Goal: Information Seeking & Learning: Learn about a topic

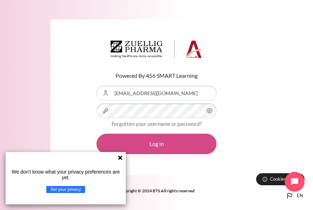
click at [174, 145] on button "Log in" at bounding box center [157, 144] width 120 height 21
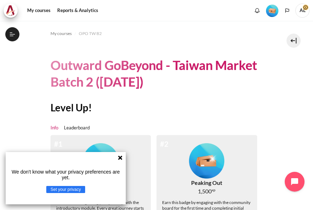
click at [120, 158] on icon at bounding box center [120, 158] width 4 height 4
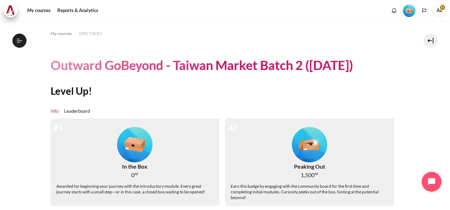
click at [122, 149] on img "Level #1" at bounding box center [134, 144] width 35 height 35
click at [302, 153] on img "Level #2" at bounding box center [309, 144] width 35 height 35
click at [63, 33] on span "My courses" at bounding box center [61, 33] width 21 height 6
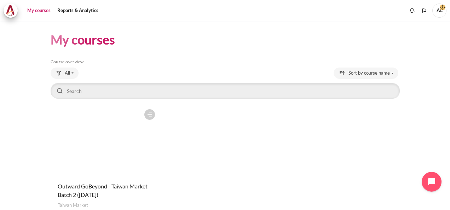
click at [37, 133] on section "My courses Skip Course overview Course overview All" at bounding box center [224, 131] width 439 height 220
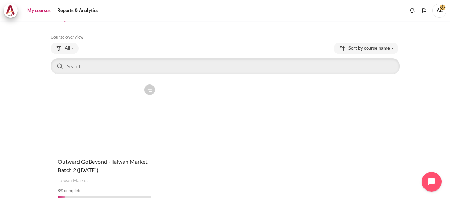
scroll to position [48, 0]
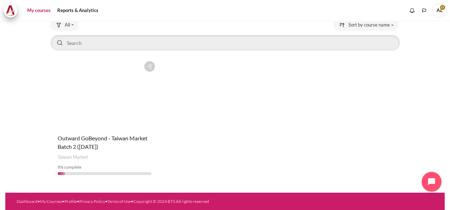
click at [115, 116] on figure "Content" at bounding box center [105, 93] width 108 height 71
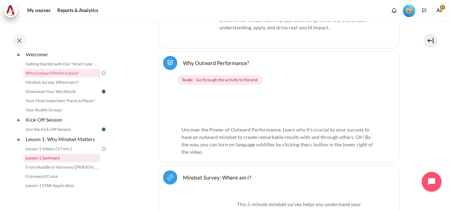
scroll to position [35, 0]
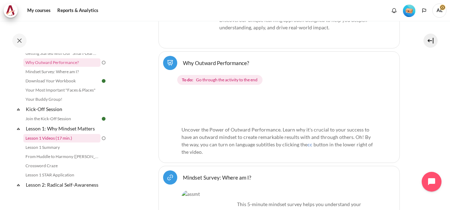
click at [62, 136] on link "Lesson 1 Videos (17 min.)" at bounding box center [61, 138] width 77 height 8
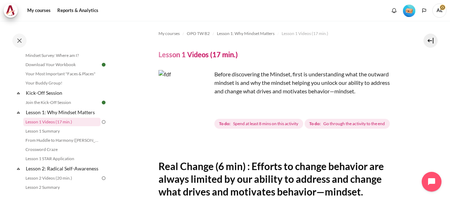
click at [200, 107] on img "Content" at bounding box center [184, 96] width 53 height 53
click at [201, 110] on img "Content" at bounding box center [184, 96] width 53 height 53
click at [262, 125] on span "Spend at least 8 mins on this activity" at bounding box center [265, 124] width 65 height 6
click at [192, 99] on img "Content" at bounding box center [184, 96] width 53 height 53
click at [261, 128] on span "To do: Spend at least 8 mins on this activity" at bounding box center [258, 124] width 89 height 10
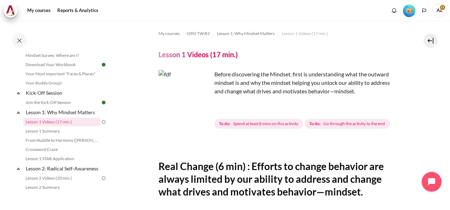
click at [322, 129] on div "To do: Spend at least 8 mins on this activity To do: Go through the activity to…" at bounding box center [302, 123] width 177 height 13
click at [326, 124] on span "Go through the activity to the end" at bounding box center [354, 124] width 62 height 6
click at [291, 73] on p "Before discovering the Mindset, first is understanding what the outward mindset…" at bounding box center [278, 82] width 241 height 25
click at [188, 95] on img "Content" at bounding box center [184, 96] width 53 height 53
click at [178, 121] on img "Content" at bounding box center [184, 96] width 53 height 53
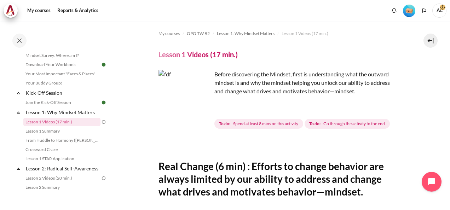
click at [209, 118] on img "Content" at bounding box center [184, 96] width 53 height 53
click at [62, 110] on link "Lesson 1: Why Mindset Matters" at bounding box center [63, 113] width 76 height 10
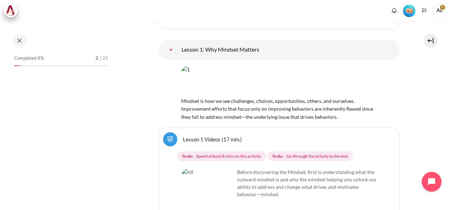
scroll to position [989, 0]
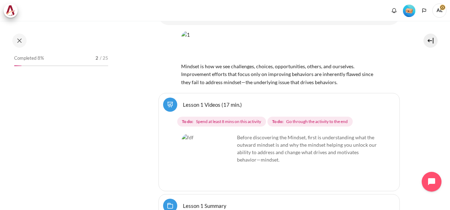
click at [197, 134] on img "Content" at bounding box center [207, 160] width 53 height 53
click at [183, 101] on link "Lesson 1 Videos (17 min.)" at bounding box center [212, 104] width 59 height 7
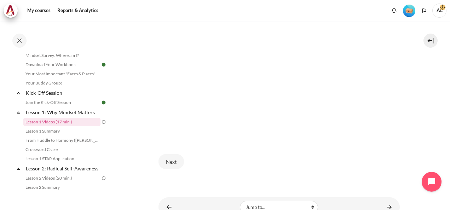
scroll to position [330, 0]
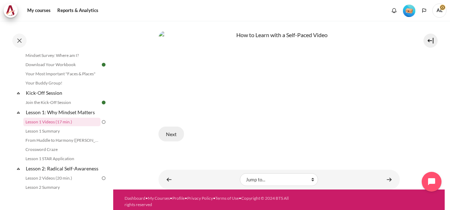
click at [168, 131] on button "Next" at bounding box center [170, 134] width 25 height 15
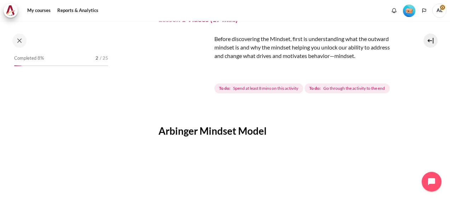
scroll to position [52, 0]
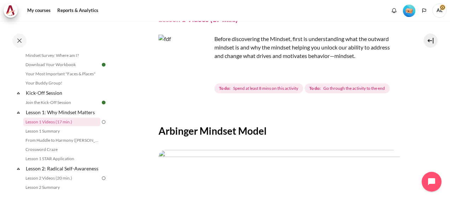
click at [195, 71] on img "Content" at bounding box center [184, 61] width 53 height 53
click at [200, 75] on img "Content" at bounding box center [184, 61] width 53 height 53
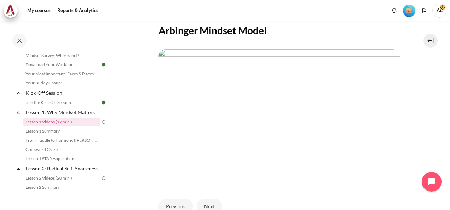
scroll to position [106, 0]
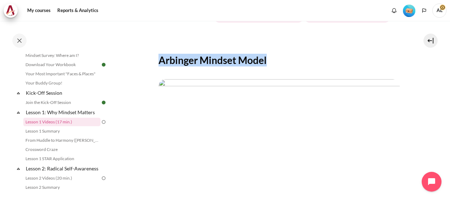
drag, startPoint x: 157, startPoint y: 59, endPoint x: 272, endPoint y: 60, distance: 114.6
click at [272, 60] on section "My courses OPO TW B2 Lesson 1: Why Mindset Matters Lesson 1 Videos (17 min.) Le…" at bounding box center [278, 103] width 331 height 377
copy h2 "Arbinger Mindset Model"
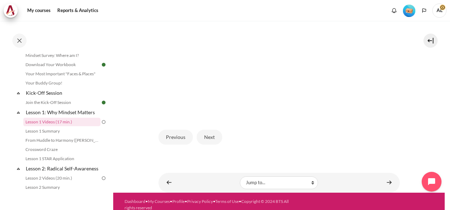
scroll to position [209, 0]
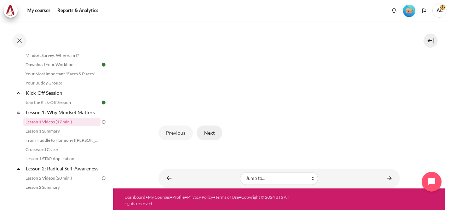
click at [213, 127] on button "Next" at bounding box center [209, 133] width 25 height 15
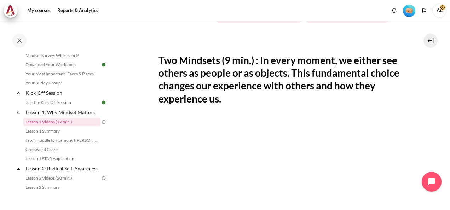
scroll to position [248, 0]
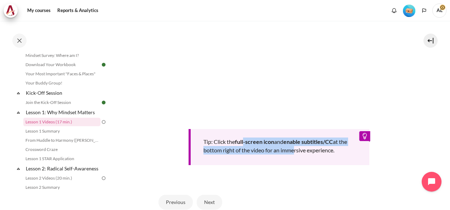
drag, startPoint x: 243, startPoint y: 141, endPoint x: 299, endPoint y: 145, distance: 55.7
click at [299, 145] on div "Tip: Click the full-screen icon and enable subtitles/CC at the bottom right of …" at bounding box center [279, 147] width 181 height 36
click at [285, 145] on div "Tip: Click the full-screen icon and enable subtitles/CC at the bottom right of …" at bounding box center [279, 147] width 181 height 36
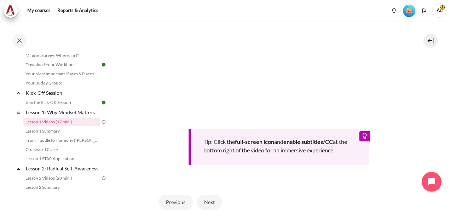
click at [313, 140] on b "enable subtitles/CC" at bounding box center [308, 141] width 50 height 7
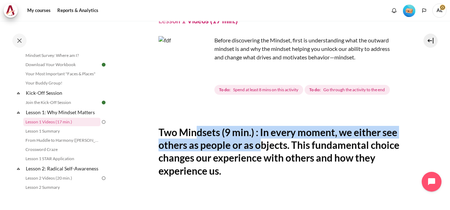
drag, startPoint x: 195, startPoint y: 135, endPoint x: 278, endPoint y: 150, distance: 84.4
click at [278, 150] on h2 "Two Mindsets (9 min.) : In every moment, we either see others as people or as o…" at bounding box center [278, 152] width 241 height 52
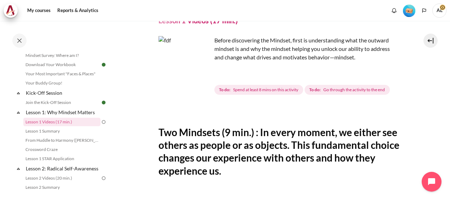
drag, startPoint x: 278, startPoint y: 150, endPoint x: 222, endPoint y: 156, distance: 55.9
click at [221, 157] on h2 "Two Mindsets (9 min.) : In every moment, we either see others as people or as o…" at bounding box center [278, 152] width 241 height 52
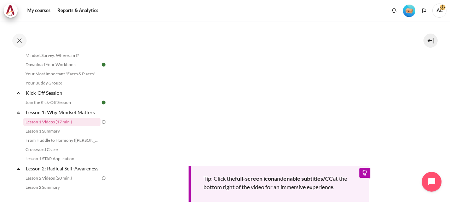
scroll to position [317, 0]
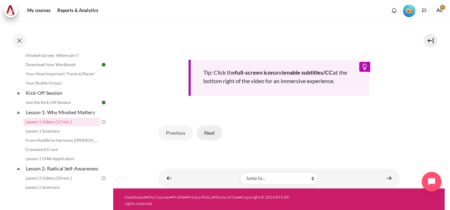
click at [208, 134] on button "Next" at bounding box center [209, 133] width 25 height 15
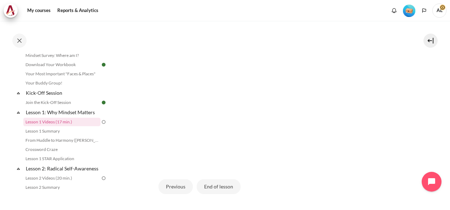
scroll to position [177, 0]
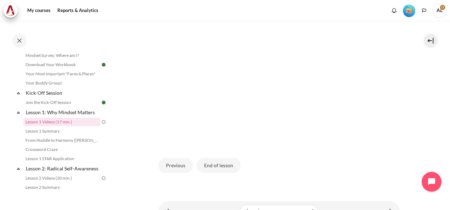
click at [365, 164] on div "Previous End of lesson" at bounding box center [278, 165] width 241 height 29
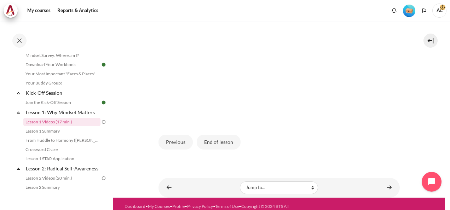
scroll to position [209, 0]
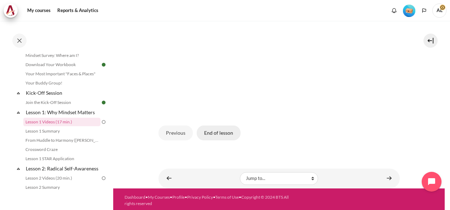
click at [223, 132] on button "End of lesson" at bounding box center [219, 133] width 44 height 15
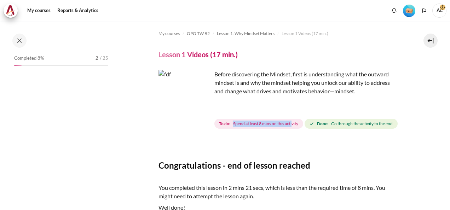
drag, startPoint x: 231, startPoint y: 123, endPoint x: 292, endPoint y: 120, distance: 60.9
click at [292, 120] on span "To do: Spend at least 8 mins on this activity" at bounding box center [258, 124] width 89 height 10
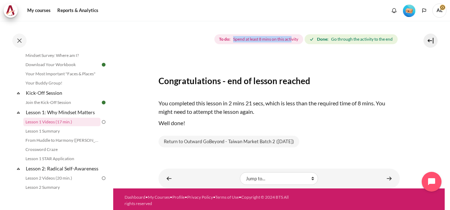
scroll to position [99, 0]
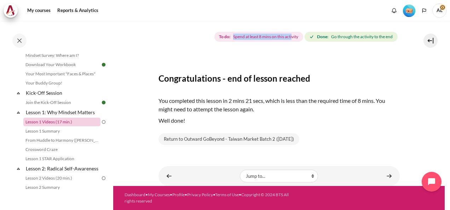
click at [80, 124] on link "Lesson 1 Videos (17 min.)" at bounding box center [61, 122] width 77 height 8
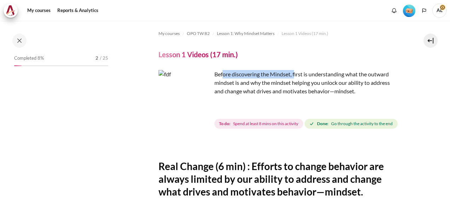
scroll to position [52, 0]
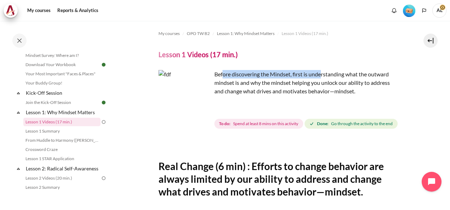
drag, startPoint x: 223, startPoint y: 75, endPoint x: 321, endPoint y: 74, distance: 98.3
click at [321, 74] on p "Before discovering the Mindset, first is understanding what the outward mindset…" at bounding box center [278, 82] width 241 height 25
drag, startPoint x: 321, startPoint y: 74, endPoint x: 321, endPoint y: 82, distance: 8.5
click at [321, 82] on p "Before discovering the Mindset, first is understanding what the outward mindset…" at bounding box center [278, 82] width 241 height 25
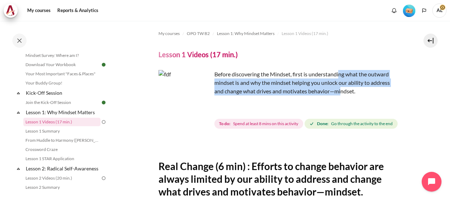
drag, startPoint x: 341, startPoint y: 74, endPoint x: 341, endPoint y: 89, distance: 15.2
click at [341, 89] on p "Before discovering the Mindset, first is understanding what the outward mindset…" at bounding box center [278, 82] width 241 height 25
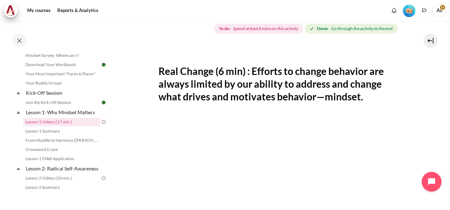
scroll to position [106, 0]
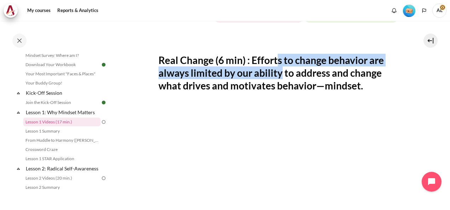
drag, startPoint x: 279, startPoint y: 74, endPoint x: 280, endPoint y: 85, distance: 11.5
click at [280, 85] on h2 "Real Change (6 min) : Efforts to change behavior are always limited by our abil…" at bounding box center [278, 73] width 241 height 39
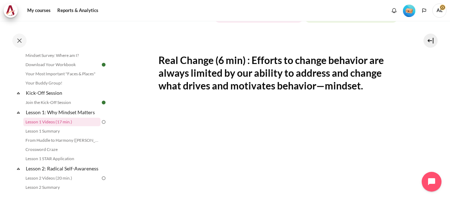
drag, startPoint x: 280, startPoint y: 85, endPoint x: 187, endPoint y: 70, distance: 94.6
click at [187, 70] on h2 "Real Change (6 min) : Efforts to change behavior are always limited by our abil…" at bounding box center [278, 73] width 241 height 39
click at [281, 81] on h2 "Real Change (6 min) : Efforts to change behavior are always limited by our abil…" at bounding box center [278, 73] width 241 height 39
click at [345, 92] on h2 "Real Change (6 min) : Efforts to change behavior are always limited by our abil…" at bounding box center [278, 73] width 241 height 39
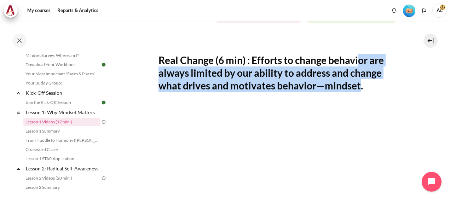
drag, startPoint x: 359, startPoint y: 77, endPoint x: 359, endPoint y: 98, distance: 20.9
click at [359, 92] on h2 "Real Change (6 min) : Efforts to change behavior are always limited by our abil…" at bounding box center [278, 73] width 241 height 39
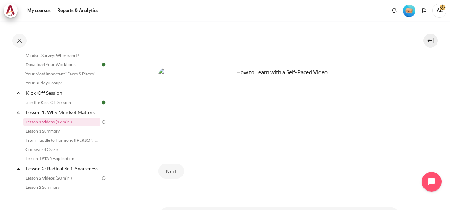
scroll to position [318, 0]
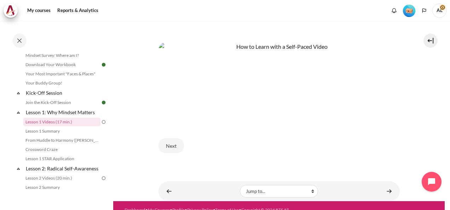
click at [220, 116] on img "Content" at bounding box center [278, 81] width 241 height 79
click at [169, 153] on button "Next" at bounding box center [170, 145] width 25 height 15
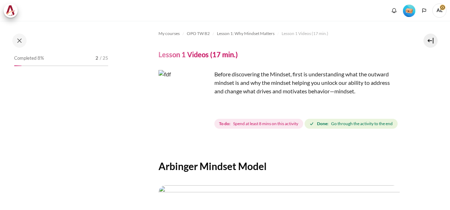
click at [202, 108] on img "Content" at bounding box center [184, 96] width 53 height 53
click at [173, 85] on img "Content" at bounding box center [184, 96] width 53 height 53
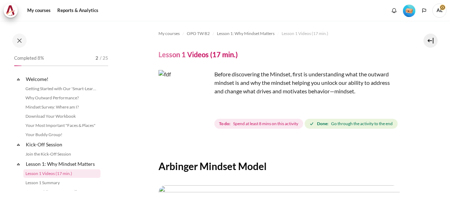
scroll to position [52, 0]
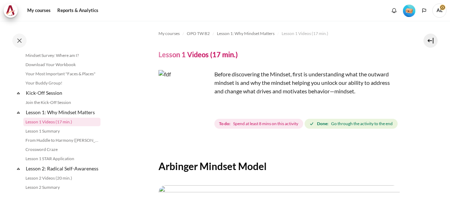
click at [245, 72] on p "Before discovering the Mindset, first is understanding what the outward mindset…" at bounding box center [278, 82] width 241 height 25
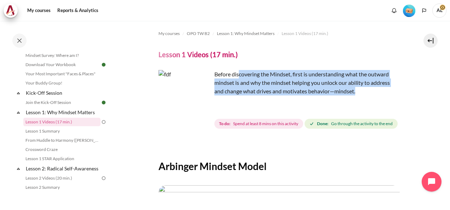
drag, startPoint x: 239, startPoint y: 74, endPoint x: 366, endPoint y: 90, distance: 127.6
click at [366, 90] on p "Before discovering the Mindset, first is understanding what the outward mindset…" at bounding box center [278, 82] width 241 height 25
click at [270, 75] on p "Before discovering the Mindset, first is understanding what the outward mindset…" at bounding box center [278, 82] width 241 height 25
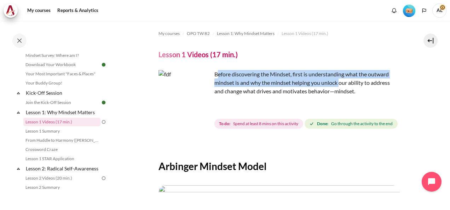
drag, startPoint x: 218, startPoint y: 76, endPoint x: 340, endPoint y: 81, distance: 121.8
click at [340, 81] on p "Before discovering the Mindset, first is understanding what the outward mindset…" at bounding box center [278, 82] width 241 height 25
drag, startPoint x: 340, startPoint y: 81, endPoint x: 296, endPoint y: 81, distance: 43.2
click at [296, 81] on p "Before discovering the Mindset, first is understanding what the outward mindset…" at bounding box center [278, 82] width 241 height 25
click at [266, 81] on p "Before discovering the Mindset, first is understanding what the outward mindset…" at bounding box center [278, 82] width 241 height 25
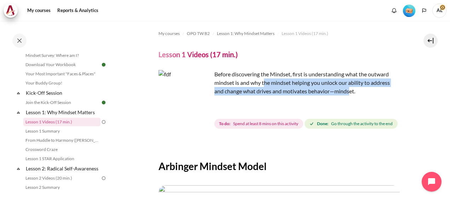
drag, startPoint x: 264, startPoint y: 82, endPoint x: 349, endPoint y: 92, distance: 85.9
click at [349, 92] on p "Before discovering the Mindset, first is understanding what the outward mindset…" at bounding box center [278, 82] width 241 height 25
drag, startPoint x: 349, startPoint y: 92, endPoint x: 319, endPoint y: 91, distance: 30.4
click at [320, 91] on p "Before discovering the Mindset, first is understanding what the outward mindset…" at bounding box center [278, 82] width 241 height 25
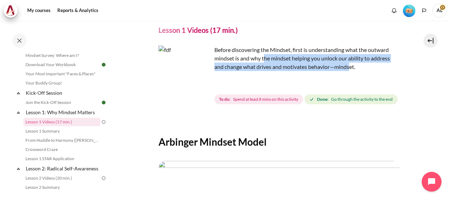
scroll to position [35, 0]
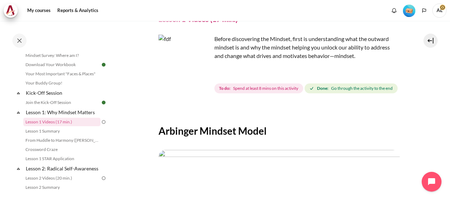
click at [262, 61] on div "Before discovering the Mindset, first is understanding what the outward mindset…" at bounding box center [278, 53] width 241 height 37
drag, startPoint x: 225, startPoint y: 58, endPoint x: 318, endPoint y: 65, distance: 93.3
click at [318, 65] on div "Before discovering the Mindset, first is understanding what the outward mindset…" at bounding box center [278, 53] width 241 height 37
drag, startPoint x: 318, startPoint y: 65, endPoint x: 318, endPoint y: 71, distance: 6.7
click at [318, 71] on div "Before discovering the Mindset, first is understanding what the outward mindset…" at bounding box center [278, 65] width 241 height 60
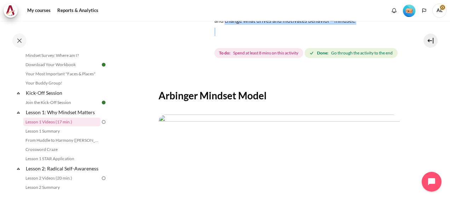
scroll to position [212, 0]
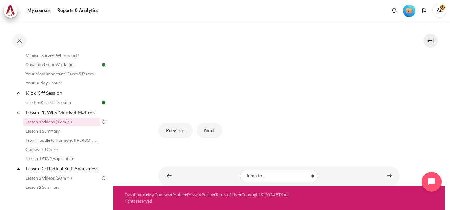
click at [341, 98] on img "Content" at bounding box center [278, 41] width 241 height 136
click at [205, 138] on button "Next" at bounding box center [209, 130] width 25 height 15
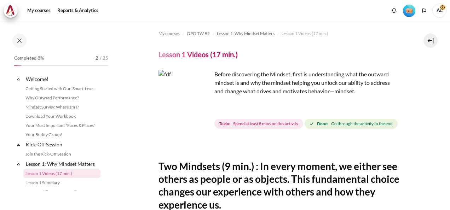
scroll to position [52, 0]
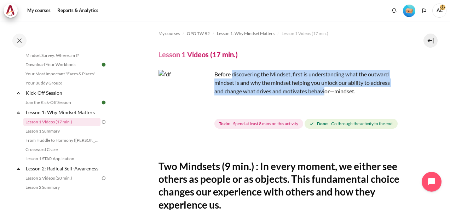
drag, startPoint x: 232, startPoint y: 74, endPoint x: 326, endPoint y: 92, distance: 95.5
click at [326, 92] on p "Before discovering the Mindset, first is understanding what the outward mindset…" at bounding box center [278, 82] width 241 height 25
click at [326, 93] on p "Before discovering the Mindset, first is understanding what the outward mindset…" at bounding box center [278, 82] width 241 height 25
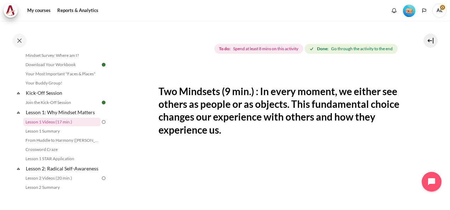
scroll to position [106, 0]
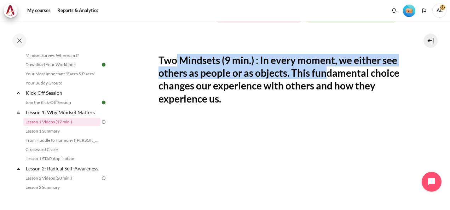
drag, startPoint x: 175, startPoint y: 71, endPoint x: 342, endPoint y: 87, distance: 166.9
click at [342, 87] on h2 "Two Mindsets (9 min.) : In every moment, we either see others as people or as o…" at bounding box center [278, 80] width 241 height 52
click at [285, 83] on h2 "Two Mindsets (9 min.) : In every moment, we either see others as people or as o…" at bounding box center [278, 80] width 241 height 52
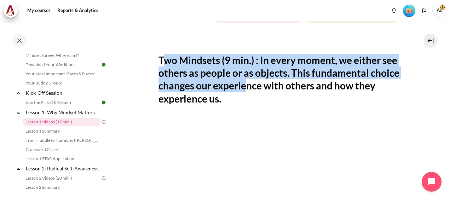
drag, startPoint x: 166, startPoint y: 75, endPoint x: 275, endPoint y: 93, distance: 111.1
click at [275, 93] on h2 "Two Mindsets (9 min.) : In every moment, we either see others as people or as o…" at bounding box center [278, 80] width 241 height 52
click at [208, 93] on h2 "Two Mindsets (9 min.) : In every moment, we either see others as people or as o…" at bounding box center [278, 80] width 241 height 52
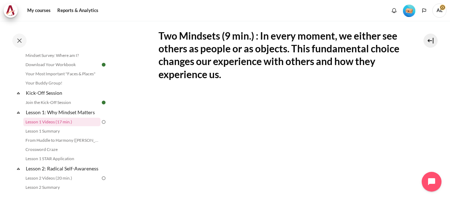
scroll to position [141, 0]
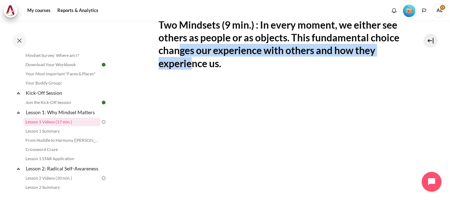
drag, startPoint x: 209, startPoint y: 66, endPoint x: 212, endPoint y: 75, distance: 9.9
click at [212, 70] on h2 "Two Mindsets (9 min.) : In every moment, we either see others as people or as o…" at bounding box center [278, 44] width 241 height 52
click at [199, 70] on h2 "Two Mindsets (9 min.) : In every moment, we either see others as people or as o…" at bounding box center [278, 44] width 241 height 52
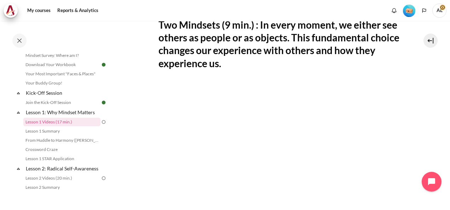
scroll to position [330, 0]
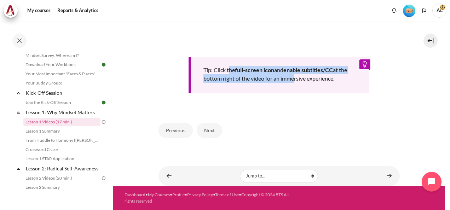
drag, startPoint x: 230, startPoint y: 71, endPoint x: 300, endPoint y: 75, distance: 70.5
click at [300, 75] on div "Tip: Click the full-screen icon and enable subtitles/CC at the bottom right of …" at bounding box center [279, 75] width 181 height 36
click at [220, 81] on div "Tip: Click the full-screen icon and enable subtitles/CC at the bottom right of …" at bounding box center [279, 75] width 181 height 36
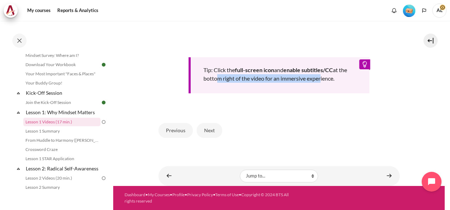
drag, startPoint x: 223, startPoint y: 76, endPoint x: 328, endPoint y: 80, distance: 105.5
click at [328, 80] on div "Tip: Click the full-screen icon and enable subtitles/CC at the bottom right of …" at bounding box center [279, 75] width 181 height 36
click at [207, 131] on button "Next" at bounding box center [209, 130] width 25 height 15
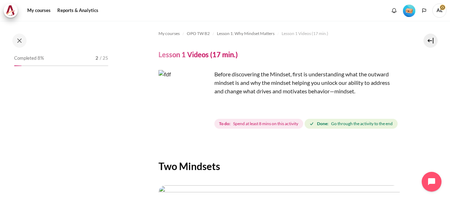
scroll to position [52, 0]
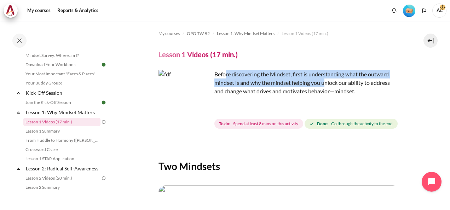
drag, startPoint x: 226, startPoint y: 76, endPoint x: 327, endPoint y: 87, distance: 102.1
click at [327, 87] on p "Before discovering the Mindset, first is understanding what the outward mindset…" at bounding box center [278, 82] width 241 height 25
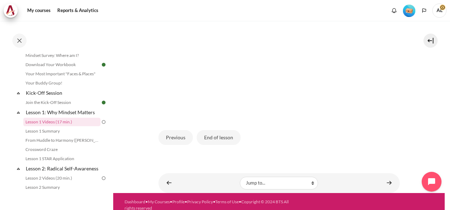
scroll to position [212, 0]
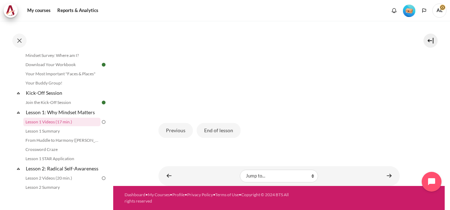
click at [249, 77] on img "Content" at bounding box center [278, 41] width 241 height 136
click at [275, 41] on img "Content" at bounding box center [278, 41] width 241 height 136
click at [220, 134] on button "End of lesson" at bounding box center [219, 130] width 44 height 15
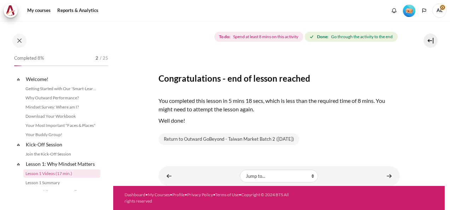
scroll to position [52, 0]
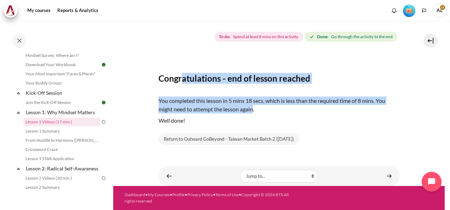
drag, startPoint x: 185, startPoint y: 81, endPoint x: 252, endPoint y: 107, distance: 72.2
click at [252, 107] on div "Congratulations - end of lesson reached You completed this lesson in 5 mins 18 …" at bounding box center [278, 100] width 241 height 92
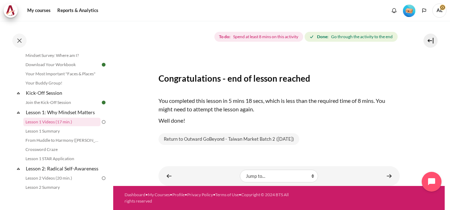
drag, startPoint x: 252, startPoint y: 107, endPoint x: 275, endPoint y: 105, distance: 22.7
click at [275, 105] on p "You completed this lesson in 5 mins 18 secs, which is less than the required ti…" at bounding box center [278, 105] width 241 height 17
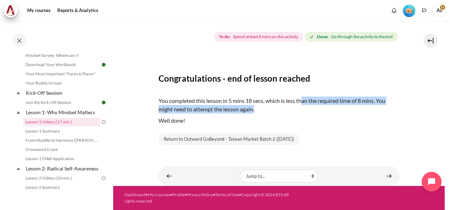
drag, startPoint x: 302, startPoint y: 101, endPoint x: 389, endPoint y: 112, distance: 87.7
click at [389, 112] on p "You completed this lesson in 5 mins 18 secs, which is less than the required ti…" at bounding box center [278, 105] width 241 height 17
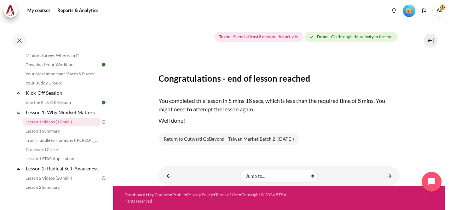
click at [271, 104] on p "You completed this lesson in 5 mins 18 secs, which is less than the required ti…" at bounding box center [278, 105] width 241 height 17
click at [72, 122] on link "Lesson 1 Videos (17 min.)" at bounding box center [61, 122] width 77 height 8
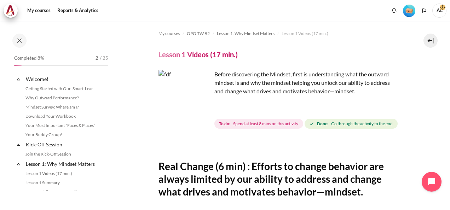
scroll to position [52, 0]
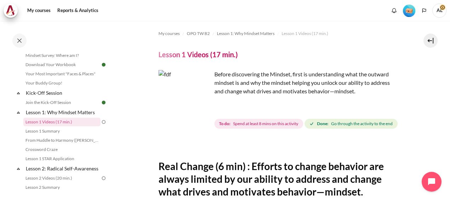
click at [200, 112] on img "Content" at bounding box center [184, 96] width 53 height 53
click at [201, 109] on img "Content" at bounding box center [184, 96] width 53 height 53
click at [180, 79] on img "Content" at bounding box center [184, 96] width 53 height 53
click at [170, 119] on img "Content" at bounding box center [184, 96] width 53 height 53
click at [285, 76] on p "Before discovering the Mindset, first is understanding what the outward mindset…" at bounding box center [278, 82] width 241 height 25
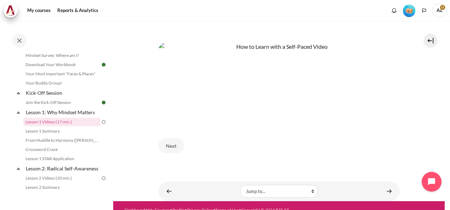
scroll to position [342, 0]
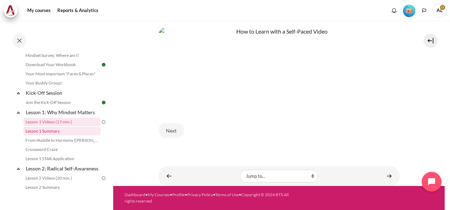
click at [62, 132] on link "Lesson 1 Summary" at bounding box center [61, 131] width 77 height 8
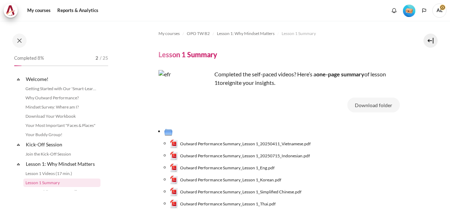
scroll to position [61, 0]
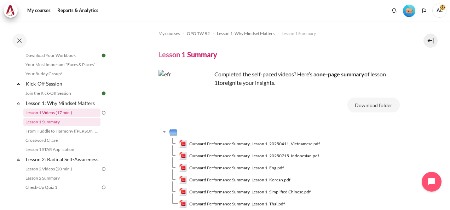
click at [66, 114] on link "Lesson 1 Videos (17 min.)" at bounding box center [61, 113] width 77 height 8
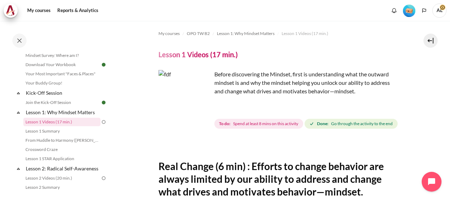
scroll to position [106, 0]
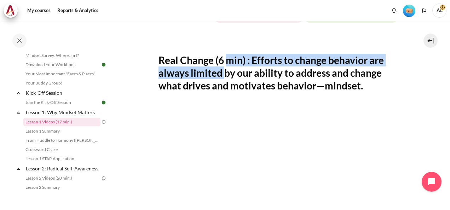
drag, startPoint x: 225, startPoint y: 76, endPoint x: 225, endPoint y: 91, distance: 14.9
click at [225, 91] on h2 "Real Change (6 min) : Efforts to change behavior are always limited by our abil…" at bounding box center [278, 73] width 241 height 39
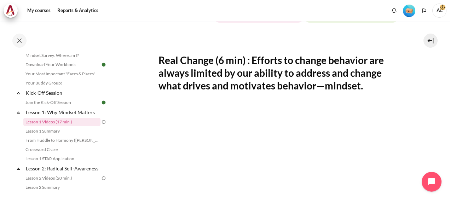
click at [331, 21] on span "Go through the activity to the end" at bounding box center [362, 18] width 62 height 6
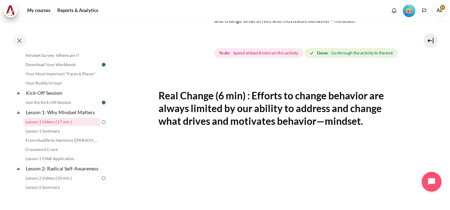
click at [268, 51] on span "Spend at least 8 mins on this activity" at bounding box center [265, 53] width 65 height 6
drag, startPoint x: 268, startPoint y: 51, endPoint x: 202, endPoint y: 41, distance: 66.9
click at [202, 41] on img "Content" at bounding box center [184, 25] width 53 height 53
click at [200, 39] on img "Content" at bounding box center [184, 25] width 53 height 53
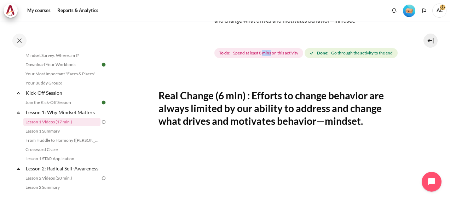
click at [200, 39] on img "Content" at bounding box center [184, 25] width 53 height 53
drag, startPoint x: 200, startPoint y: 39, endPoint x: 193, endPoint y: 125, distance: 86.9
click at [193, 125] on h2 "Real Change (6 min) : Efforts to change behavior are always limited by our abil…" at bounding box center [278, 108] width 241 height 39
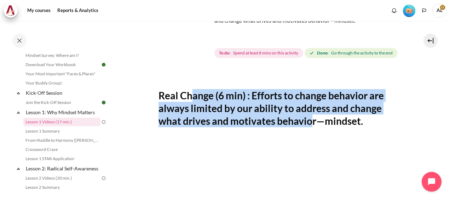
drag, startPoint x: 190, startPoint y: 102, endPoint x: 313, endPoint y: 129, distance: 126.4
click at [313, 128] on h2 "Real Change (6 min) : Efforts to change behavior are always limited by our abil…" at bounding box center [278, 108] width 241 height 39
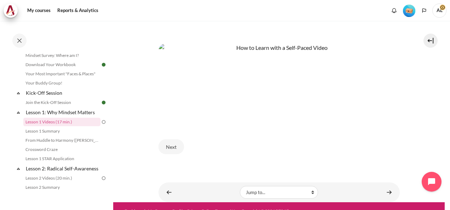
scroll to position [318, 0]
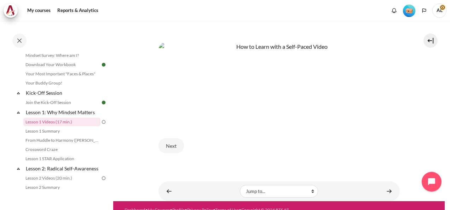
click at [249, 81] on img "Content" at bounding box center [278, 81] width 241 height 79
click at [301, 94] on img "Content" at bounding box center [278, 81] width 241 height 79
click at [195, 122] on img "Content" at bounding box center [278, 81] width 241 height 79
click at [176, 111] on img "Content" at bounding box center [278, 81] width 241 height 79
click at [243, 112] on img "Content" at bounding box center [278, 81] width 241 height 79
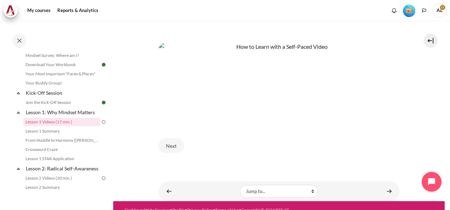
click at [180, 70] on img "Content" at bounding box center [278, 81] width 241 height 79
click at [296, 63] on img "Content" at bounding box center [278, 81] width 241 height 79
click at [354, 68] on img "Content" at bounding box center [278, 81] width 241 height 79
click at [355, 97] on img "Content" at bounding box center [278, 81] width 241 height 79
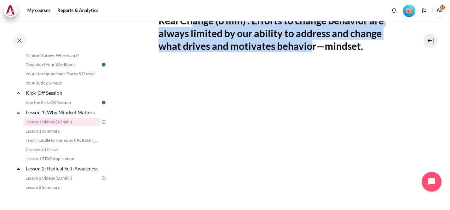
scroll to position [130, 0]
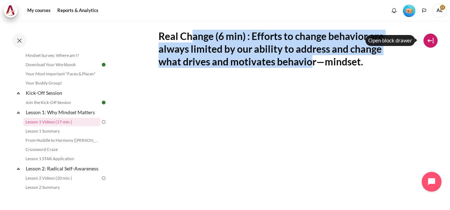
click at [434, 36] on button at bounding box center [430, 41] width 14 height 14
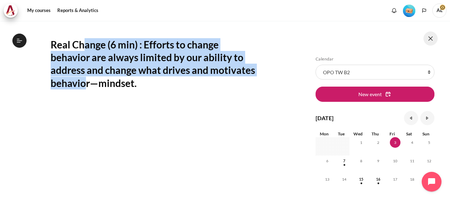
click at [431, 37] on button at bounding box center [430, 38] width 14 height 14
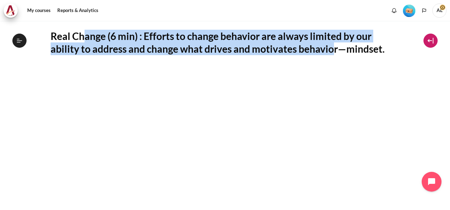
click at [428, 38] on button at bounding box center [430, 41] width 14 height 14
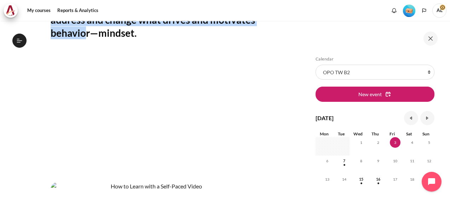
scroll to position [178, 0]
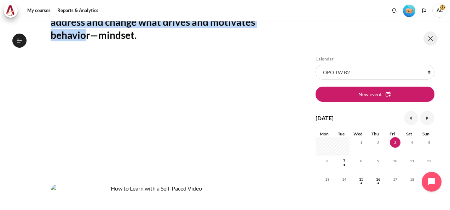
click at [431, 35] on button at bounding box center [430, 38] width 14 height 14
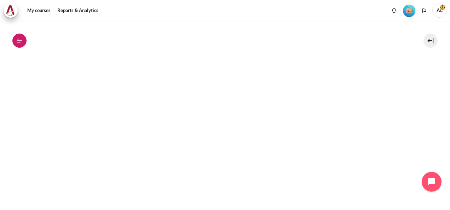
click at [13, 41] on button "Open course index" at bounding box center [19, 41] width 14 height 14
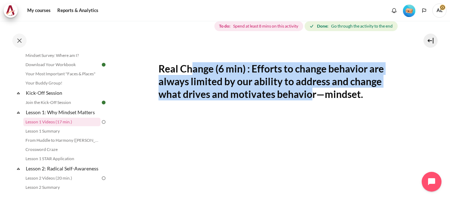
scroll to position [1, 0]
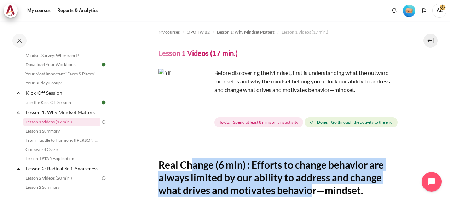
click at [199, 109] on img "Content" at bounding box center [184, 95] width 53 height 53
click at [169, 90] on img "Content" at bounding box center [184, 95] width 53 height 53
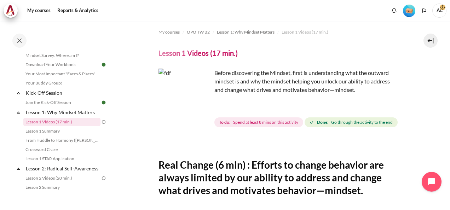
click at [217, 74] on p "Before discovering the Mindset, first is understanding what the outward mindset…" at bounding box center [278, 81] width 241 height 25
click at [265, 120] on span "Spend at least 8 mins on this activity" at bounding box center [265, 122] width 65 height 6
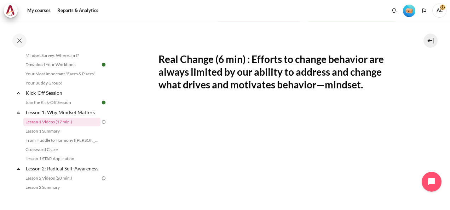
scroll to position [108, 0]
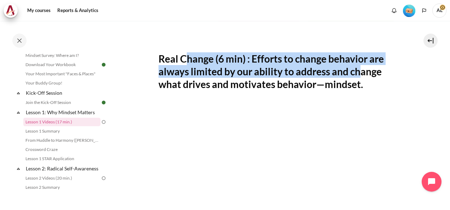
drag, startPoint x: 189, startPoint y: 73, endPoint x: 357, endPoint y: 85, distance: 168.8
click at [357, 85] on h2 "Real Change (6 min) : Efforts to change behavior are always limited by our abil…" at bounding box center [278, 71] width 241 height 39
click at [358, 85] on h2 "Real Change (6 min) : Efforts to change behavior are always limited by our abil…" at bounding box center [278, 71] width 241 height 39
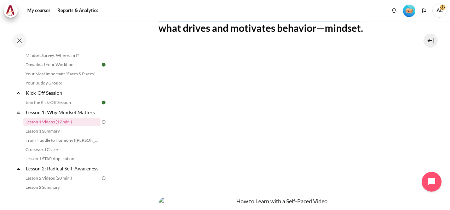
scroll to position [249, 0]
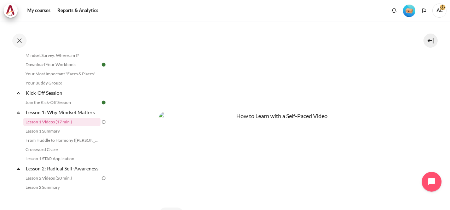
click at [234, 142] on img "Content" at bounding box center [278, 151] width 241 height 79
click at [218, 182] on img "Content" at bounding box center [278, 151] width 241 height 79
click at [312, 172] on img "Content" at bounding box center [278, 151] width 241 height 79
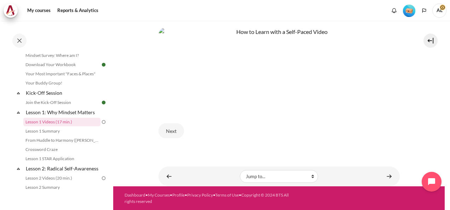
scroll to position [342, 0]
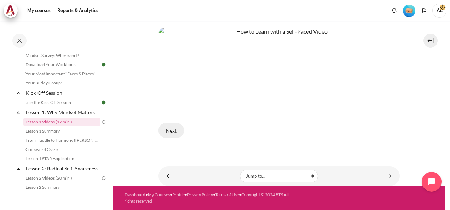
click at [175, 131] on button "Next" at bounding box center [170, 130] width 25 height 15
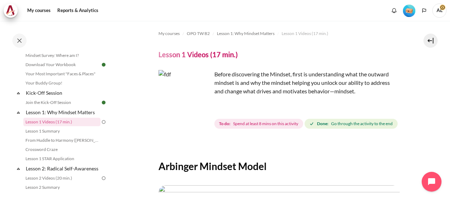
click at [202, 109] on img "Content" at bounding box center [184, 96] width 53 height 53
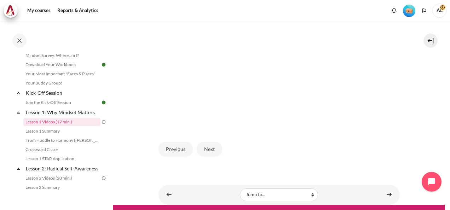
scroll to position [222, 0]
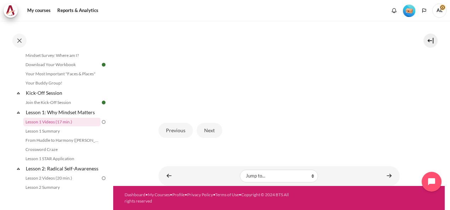
click at [209, 130] on button "Next" at bounding box center [209, 130] width 25 height 15
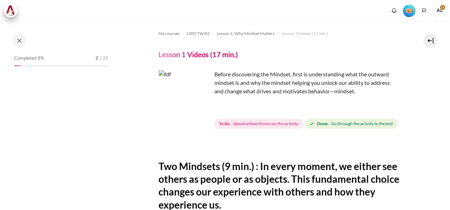
click at [229, 124] on strong "To do:" at bounding box center [224, 124] width 11 height 6
click at [259, 121] on span "Spend at least 8 mins on this activity" at bounding box center [265, 124] width 65 height 6
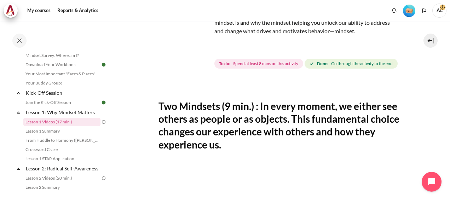
scroll to position [106, 0]
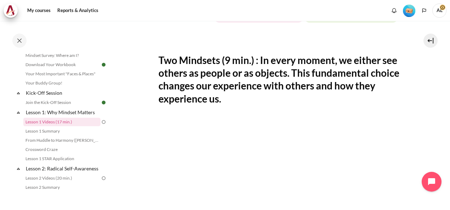
drag, startPoint x: 178, startPoint y: 72, endPoint x: 329, endPoint y: 117, distance: 157.7
click at [329, 105] on h2 "Two Mindsets (9 min.) : In every moment, we either see others as people or as o…" at bounding box center [278, 80] width 241 height 52
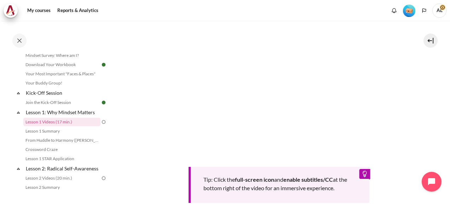
scroll to position [248, 0]
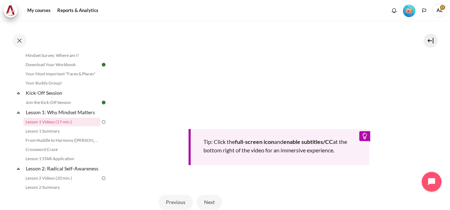
click at [248, 145] on b "full-screen icon" at bounding box center [254, 141] width 39 height 7
click at [270, 145] on b "full-screen icon" at bounding box center [254, 141] width 39 height 7
drag, startPoint x: 271, startPoint y: 152, endPoint x: 298, endPoint y: 151, distance: 27.3
click at [298, 145] on b "enable subtitles/CC" at bounding box center [308, 141] width 50 height 7
click at [202, 150] on div "Tip: Click the full-screen icon and enable subtitles/CC at the bottom right of …" at bounding box center [279, 147] width 181 height 36
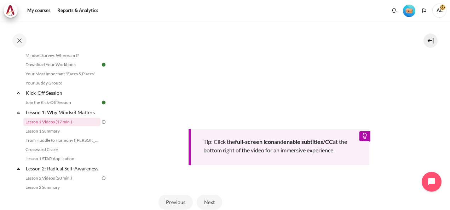
click at [235, 155] on div "Tip: Click the full-screen icon and enable subtitles/CC at the bottom right of …" at bounding box center [279, 147] width 181 height 36
click at [268, 145] on b "full-screen icon" at bounding box center [254, 141] width 39 height 7
click at [328, 145] on b "enable subtitles/CC" at bounding box center [308, 141] width 50 height 7
click at [331, 165] on div "Tip: Click the full-screen icon and enable subtitles/CC at the bottom right of …" at bounding box center [279, 147] width 181 height 36
click at [216, 159] on div "Tip: Click the full-screen icon and enable subtitles/CC at the bottom right of …" at bounding box center [279, 147] width 181 height 36
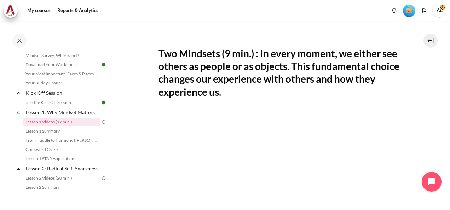
scroll to position [153, 0]
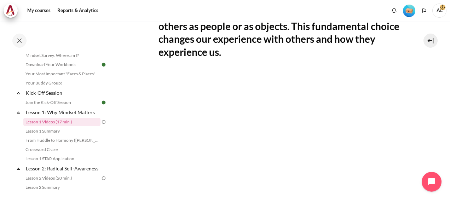
click at [132, 33] on section "My courses OPO TW B2 Lesson 1: Why Mindset Matters Lesson 1 Videos (17 min.) Le…" at bounding box center [278, 110] width 331 height 485
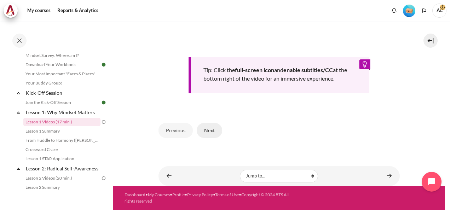
click at [211, 125] on button "Next" at bounding box center [209, 130] width 25 height 15
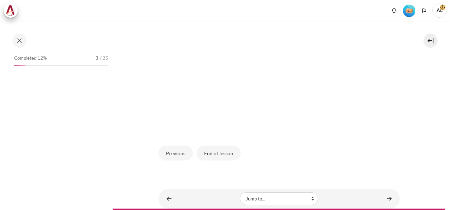
scroll to position [222, 0]
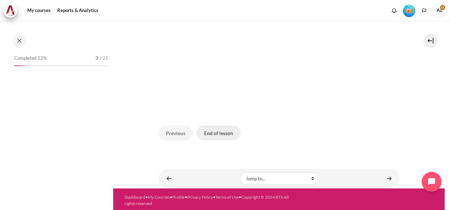
click at [226, 130] on button "End of lesson" at bounding box center [219, 133] width 44 height 15
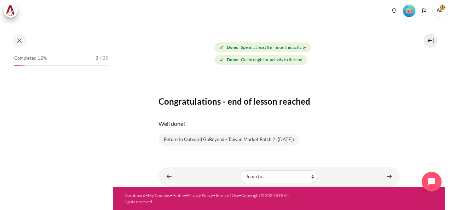
scroll to position [52, 0]
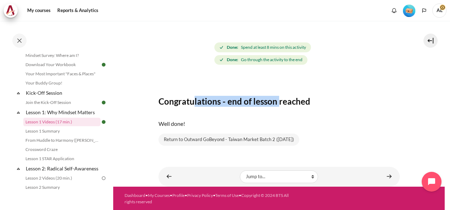
drag, startPoint x: 194, startPoint y: 104, endPoint x: 276, endPoint y: 103, distance: 82.1
click at [276, 103] on h3 "Congratulations - end of lesson reached" at bounding box center [278, 101] width 241 height 11
click at [46, 130] on link "Lesson 1 Summary" at bounding box center [61, 131] width 77 height 8
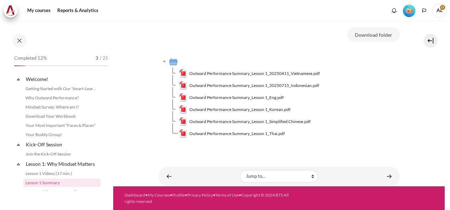
scroll to position [61, 0]
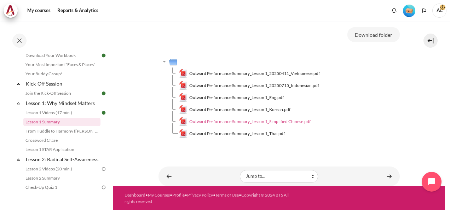
click at [241, 122] on span "Outward Performance Summary_Lesson 1_Simplified Chinese.pdf" at bounding box center [249, 121] width 121 height 6
click at [395, 147] on div "My courses OPO TW B2 Lesson 1: Why Mindset Matters Lesson 1 Summary Lesson 1 Su…" at bounding box center [278, 53] width 241 height 206
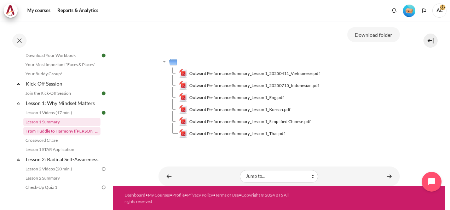
click at [68, 132] on link "From Huddle to Harmony ([PERSON_NAME]'s Story)" at bounding box center [61, 131] width 77 height 8
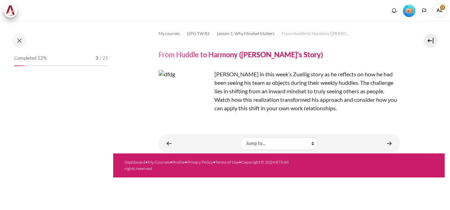
click at [172, 108] on img "Content" at bounding box center [184, 96] width 53 height 53
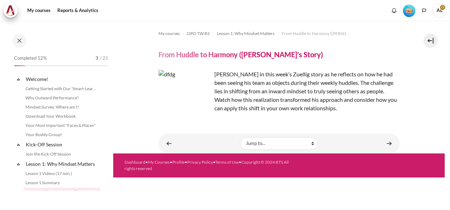
scroll to position [70, 0]
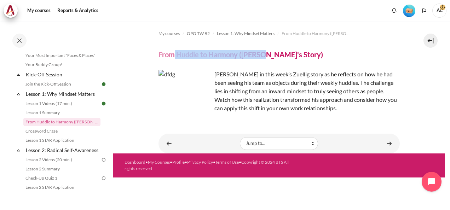
drag, startPoint x: 173, startPoint y: 54, endPoint x: 267, endPoint y: 58, distance: 93.8
click at [267, 58] on h4 "From Huddle to Harmony ([PERSON_NAME]'s Story)" at bounding box center [240, 54] width 164 height 9
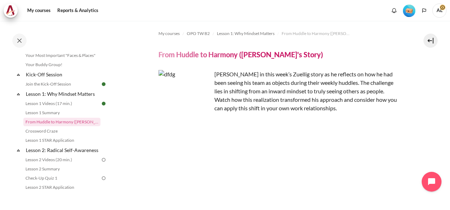
drag, startPoint x: 267, startPoint y: 58, endPoint x: 255, endPoint y: 80, distance: 25.8
click at [255, 80] on p "Join Khoo Ghi Peng in this week’s Zuellig story as he reflects on how he had be…" at bounding box center [278, 91] width 241 height 42
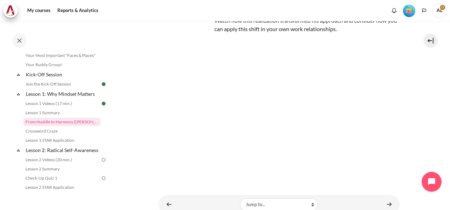
scroll to position [0, 0]
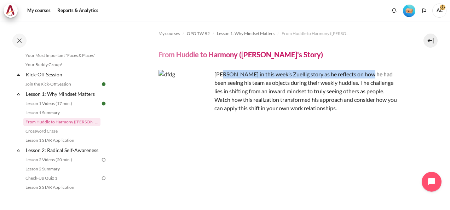
drag, startPoint x: 222, startPoint y: 75, endPoint x: 365, endPoint y: 73, distance: 143.3
click at [365, 73] on p "Join Khoo Ghi Peng in this week’s Zuellig story as he reflects on how he had be…" at bounding box center [278, 91] width 241 height 42
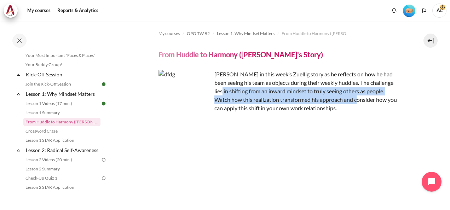
drag, startPoint x: 238, startPoint y: 92, endPoint x: 365, endPoint y: 98, distance: 127.5
click at [365, 98] on p "Join Khoo Ghi Peng in this week’s Zuellig story as he reflects on how he had be…" at bounding box center [278, 91] width 241 height 42
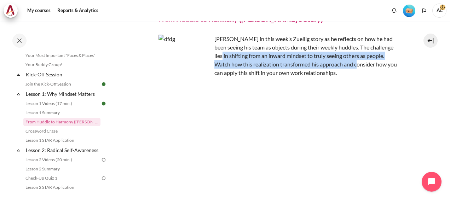
click at [251, 64] on p "Join Khoo Ghi Peng in this week’s Zuellig story as he reflects on how he had be…" at bounding box center [278, 56] width 241 height 42
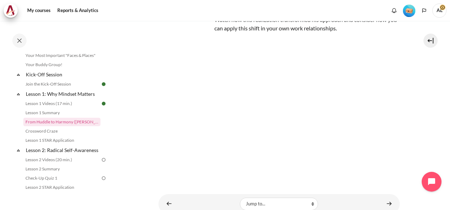
scroll to position [105, 0]
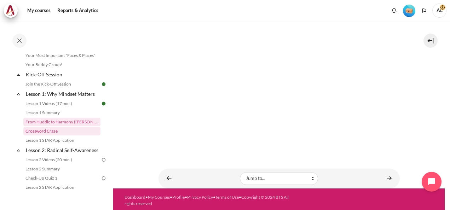
click at [58, 130] on link "Crossword Craze" at bounding box center [61, 131] width 77 height 8
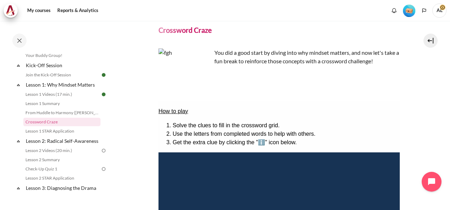
scroll to position [35, 0]
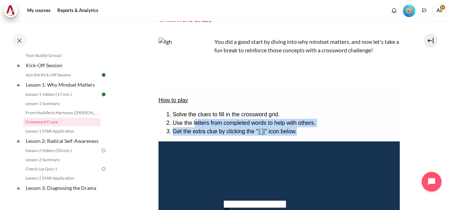
drag, startPoint x: 199, startPoint y: 118, endPoint x: 323, endPoint y: 122, distance: 124.6
click at [323, 122] on ol "Solve the clues to fill in the crossword grid. Use the letters from completed w…" at bounding box center [278, 122] width 241 height 25
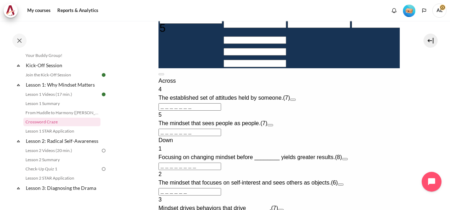
scroll to position [318, 0]
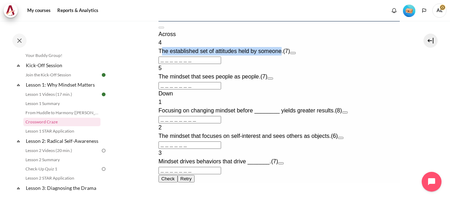
drag, startPoint x: 171, startPoint y: 117, endPoint x: 291, endPoint y: 118, distance: 120.6
click at [283, 54] on span "The established set of attitudes held by someone." at bounding box center [220, 51] width 125 height 6
drag, startPoint x: 291, startPoint y: 118, endPoint x: 248, endPoint y: 115, distance: 43.6
click at [248, 54] on span "The established set of attitudes held by someone." at bounding box center [220, 51] width 125 height 6
click at [295, 54] on button "Open extra clue for 4 Across. The established set of attitudes held by someone." at bounding box center [293, 53] width 6 height 2
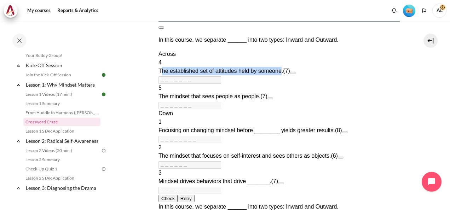
scroll to position [316, 0]
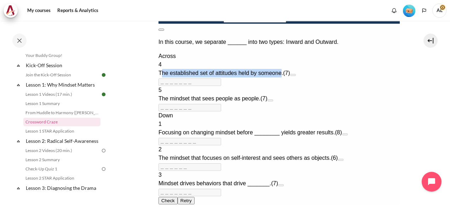
click at [164, 29] on button at bounding box center [161, 30] width 6 height 2
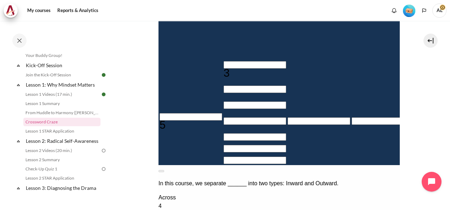
click at [415, 89] on input "Crossword grid. Use arrow keys to navigate and the keyboard to enter characters…" at bounding box center [446, 84] width 63 height 7
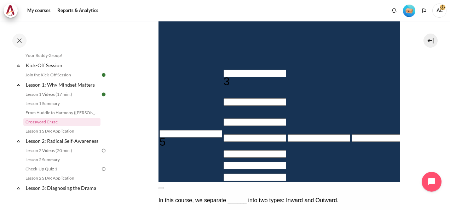
type input "＿＿＿＿＿＿＿"
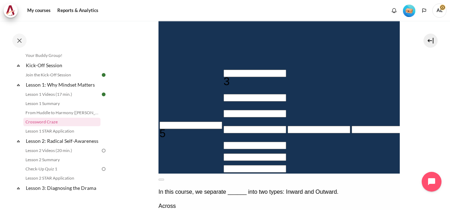
type input "M＿＿＿＿＿＿"
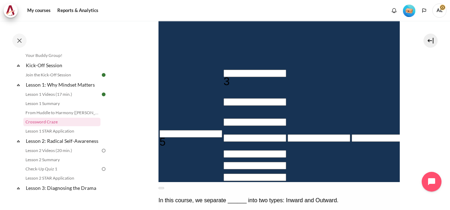
type input "MI＿＿＿＿＿"
type input "＿＿＿＿＿I＿＿"
type input "MIN＿＿＿＿"
type input "MIND＿＿＿"
type input "＿＿＿＿＿D"
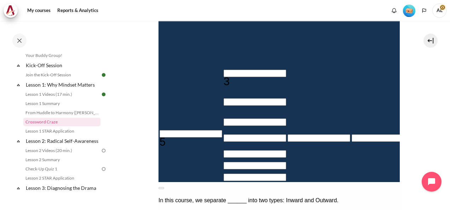
type input "MINDS＿＿"
type input "MINDSE＿"
type input "MINDSET"
click at [425, 129] on section "My courses OPO TW B2 Lesson 1: Why Mindset Matters Crossword Craze Crossword Cr…" at bounding box center [278, 151] width 331 height 611
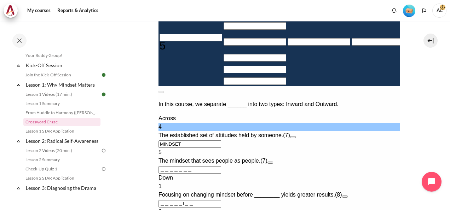
scroll to position [281, 0]
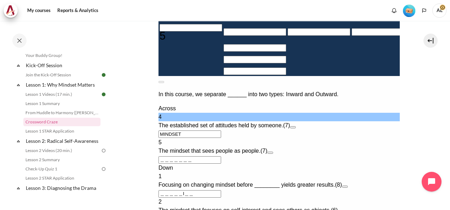
click at [273, 154] on button "Open extra clue for 5 Across. The mindset that sees people as people." at bounding box center [270, 153] width 6 height 2
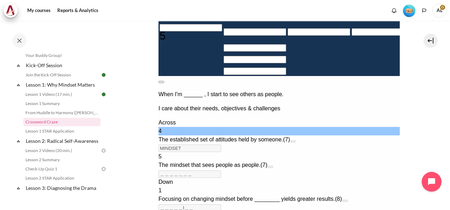
click at [164, 81] on button at bounding box center [161, 82] width 6 height 2
click at [172, 31] on input "Crossword grid. Use arrow keys to navigate and the keyboard to enter characters…" at bounding box center [190, 27] width 63 height 7
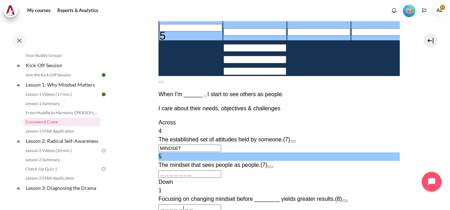
type input "O＿＿＿＿＿＿"
type input "OU＿＿＿＿＿"
type input "＿＿＿U＿＿＿"
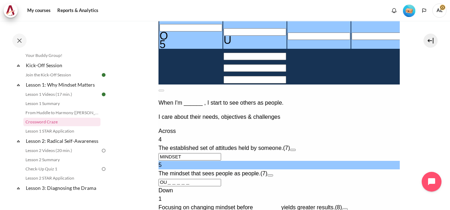
type input "OUT＿＿＿＿"
type input "OUTW＿＿＿"
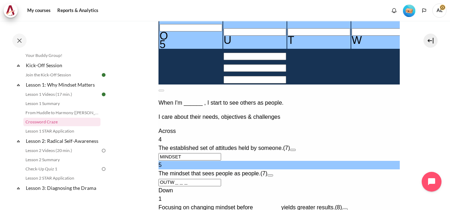
type input "OUTWA＿＿"
type input "OUTWAR＿"
type input "＿＿＿＿＿I＿R"
type input "OUTWARD"
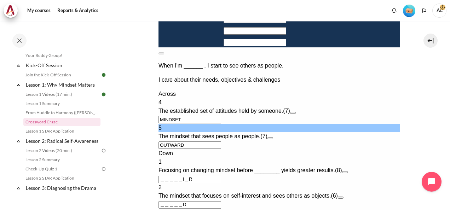
scroll to position [352, 0]
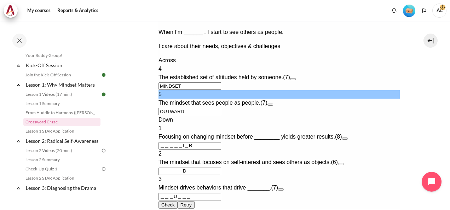
click at [347, 140] on button "Open extra clue for 1 Down. Focusing on changing mindset before ________ yields…" at bounding box center [345, 139] width 6 height 2
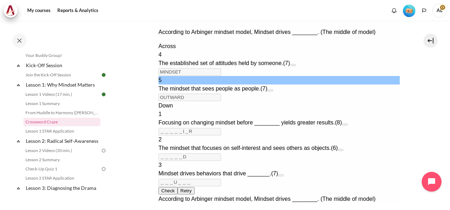
scroll to position [222, 0]
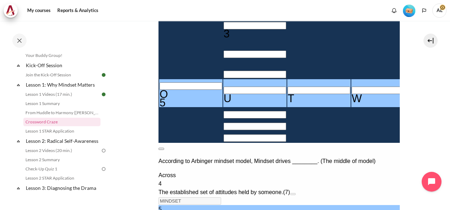
click at [164, 148] on button at bounding box center [161, 149] width 6 height 2
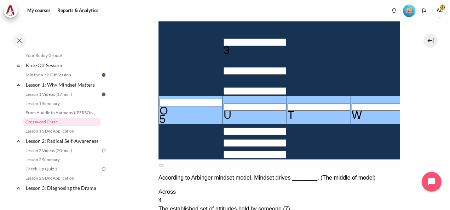
scroll to position [64, 0]
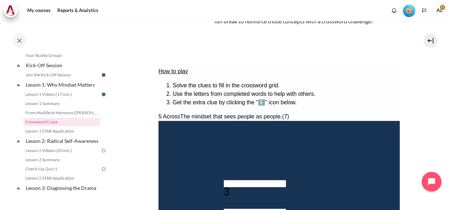
type input "I＿＿＿＿D"
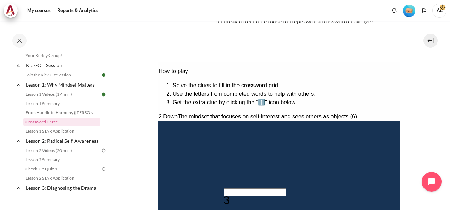
type input "IN＿＿＿D"
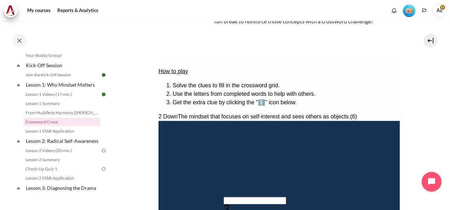
type input "INW＿＿D"
type input "INWA＿D"
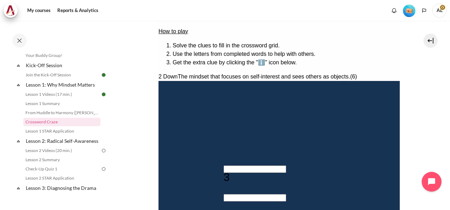
type input "INWARD"
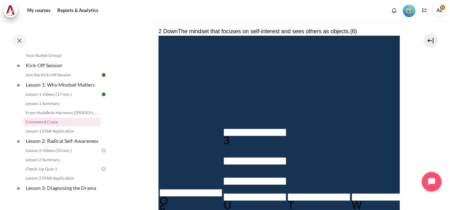
scroll to position [147, 0]
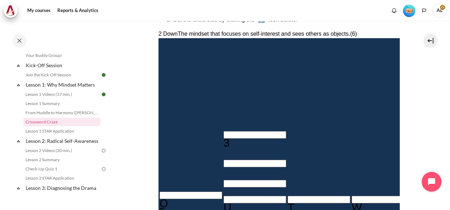
type input "B＿＿＿＿I＿R"
type input "BE＿＿＿I＿R"
type input "BEH＿＿I＿R"
type input "BEHA＿I＿R"
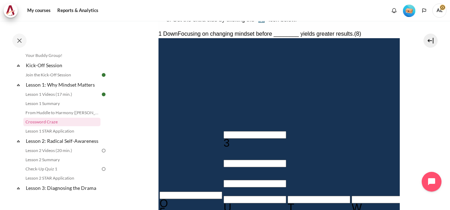
type input "BEHAVI＿R"
type input "BEHAVIOR"
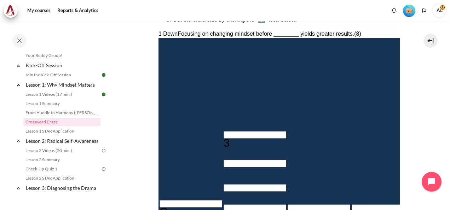
click at [223, 131] on input "Crossword grid. Use arrow keys to navigate and the keyboard to enter characters…" at bounding box center [254, 134] width 63 height 7
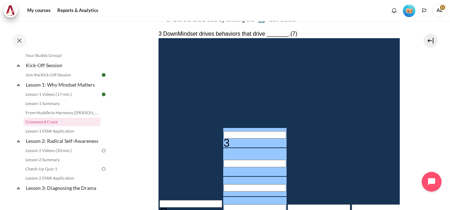
type input "R＿＿U＿＿＿"
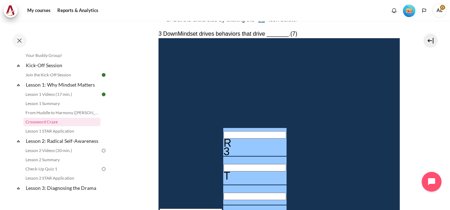
type input "R＿＿U＿＿＿"
type input "RE＿U＿＿＿"
type input "RESU＿＿＿"
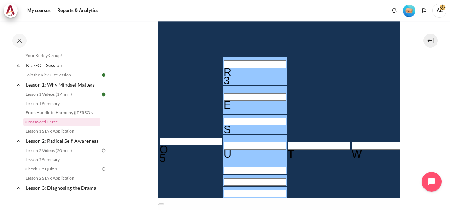
click at [223, 167] on input "Row 9, Column 2. 3 Down. Mindset drives behaviors that drive _______., Letter 5…" at bounding box center [254, 170] width 63 height 7
type input "RESUL＿＿"
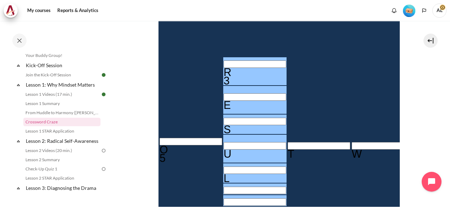
type input "RESULT＿"
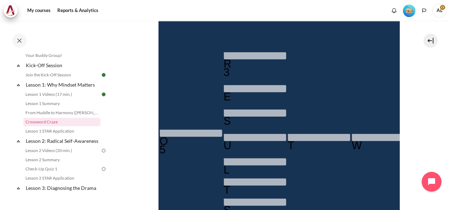
type input "RESULTS"
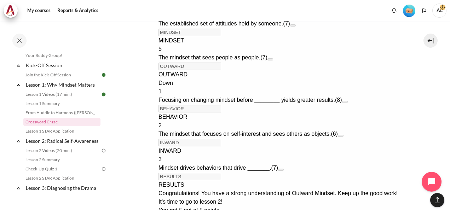
scroll to position [530, 0]
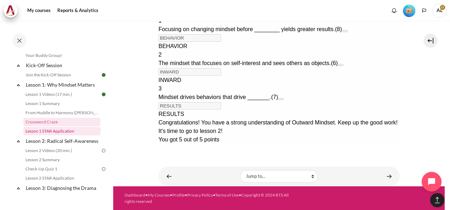
click at [58, 130] on link "Lesson 1 STAR Application" at bounding box center [61, 131] width 77 height 8
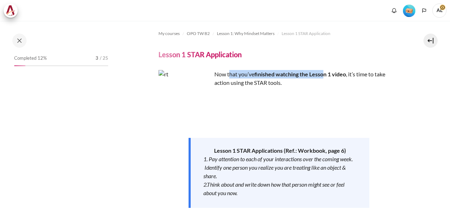
drag, startPoint x: 231, startPoint y: 76, endPoint x: 325, endPoint y: 72, distance: 94.5
click at [325, 72] on p "Now that you’ve finished watching the Lesson 1 video , it’s time to take action…" at bounding box center [278, 78] width 241 height 17
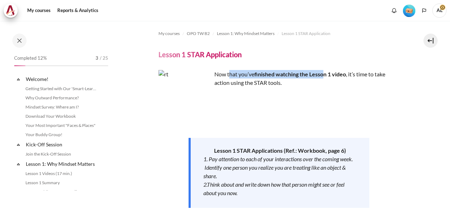
scroll to position [88, 0]
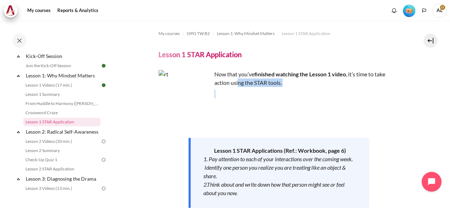
drag, startPoint x: 238, startPoint y: 79, endPoint x: 236, endPoint y: 96, distance: 17.8
click at [236, 96] on div "Now that you’ve finished watching the Lesson 1 video , it’s time to take action…" at bounding box center [278, 183] width 241 height 226
click at [236, 96] on p "Content" at bounding box center [278, 94] width 241 height 8
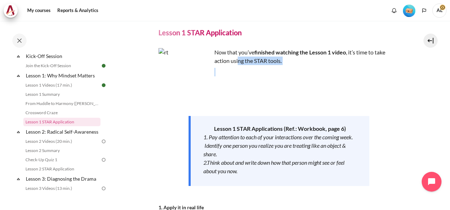
scroll to position [71, 0]
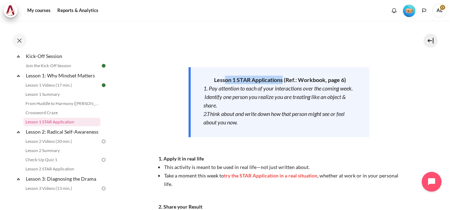
drag, startPoint x: 224, startPoint y: 81, endPoint x: 282, endPoint y: 81, distance: 57.3
click at [282, 81] on strong "Lesson 1 STAR Applications (Ref.: Workbook, page 6)" at bounding box center [280, 79] width 132 height 7
drag, startPoint x: 282, startPoint y: 81, endPoint x: 307, endPoint y: 98, distance: 30.6
click at [307, 98] on em "1. Pay attention to each of your interactions over the coming week. Identify on…" at bounding box center [277, 97] width 149 height 24
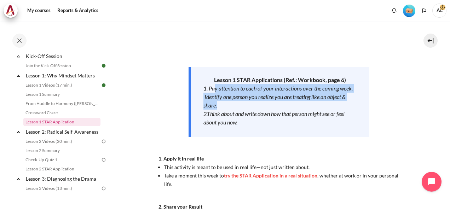
drag, startPoint x: 213, startPoint y: 88, endPoint x: 294, endPoint y: 104, distance: 82.2
click at [294, 104] on div "1. Pay attention to each of your interactions over the coming week. Identify on…" at bounding box center [280, 96] width 154 height 25
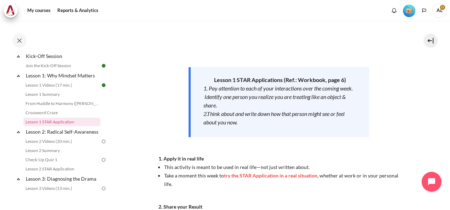
click at [219, 116] on em "2.Think about and write down how that person might see or feel about you now." at bounding box center [273, 117] width 141 height 15
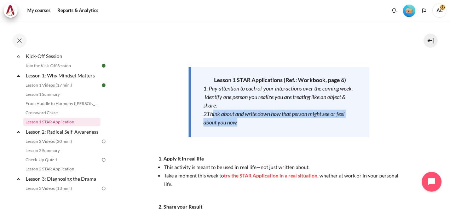
drag, startPoint x: 212, startPoint y: 112, endPoint x: 342, endPoint y: 120, distance: 130.1
click at [342, 120] on div "2.Think about and write down how that person might see or feel about you now." at bounding box center [280, 118] width 154 height 17
drag, startPoint x: 342, startPoint y: 120, endPoint x: 330, endPoint y: 117, distance: 12.4
click at [330, 117] on div "2.Think about and write down how that person might see or feel about you now." at bounding box center [280, 118] width 154 height 17
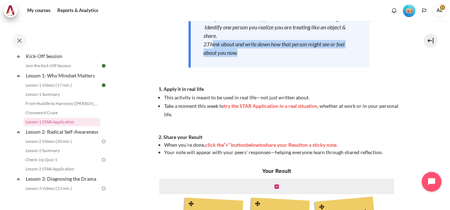
scroll to position [141, 0]
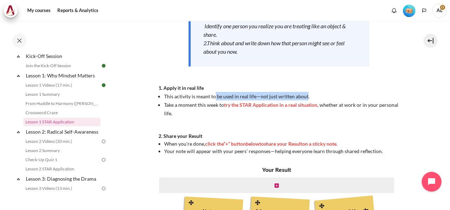
drag, startPoint x: 214, startPoint y: 98, endPoint x: 306, endPoint y: 97, distance: 91.6
click at [306, 97] on span "This activity is meant to be used in real life—not just written about." at bounding box center [236, 96] width 145 height 6
click at [178, 95] on span "This activity is meant to be used in real life—not just written about." at bounding box center [236, 96] width 145 height 6
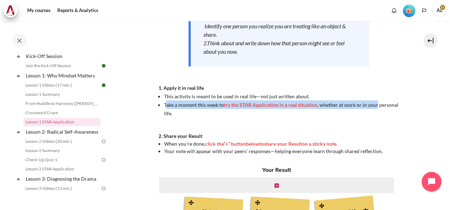
drag, startPoint x: 164, startPoint y: 104, endPoint x: 384, endPoint y: 105, distance: 220.4
click at [384, 105] on li "Take a moment this week to try the STAR Application in a real situation , wheth…" at bounding box center [282, 108] width 236 height 17
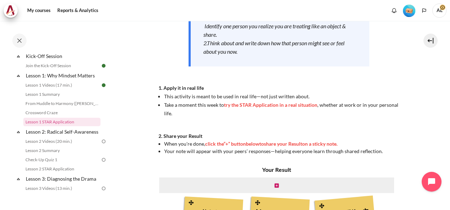
drag, startPoint x: 384, startPoint y: 105, endPoint x: 331, endPoint y: 123, distance: 56.8
click at [331, 123] on div "Now that you’ve finished watching the Lesson 1 video , it’s time to take action…" at bounding box center [278, 42] width 241 height 226
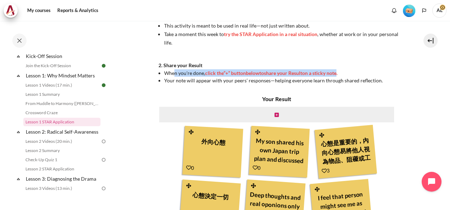
drag, startPoint x: 175, startPoint y: 73, endPoint x: 341, endPoint y: 74, distance: 165.5
click at [337, 74] on span "When you're done, click the “+” button below to share your Result on a sticky n…" at bounding box center [250, 73] width 173 height 6
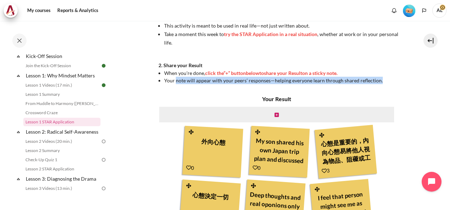
drag, startPoint x: 175, startPoint y: 82, endPoint x: 382, endPoint y: 83, distance: 207.6
click at [382, 83] on li "Your note will appear with your peers’ responses—helping everyone learn through…" at bounding box center [282, 80] width 236 height 7
click at [383, 83] on li "Your note will appear with your peers’ responses—helping everyone learn through…" at bounding box center [282, 80] width 236 height 7
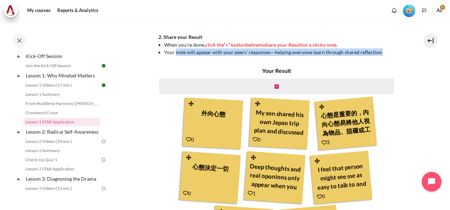
scroll to position [209, 0]
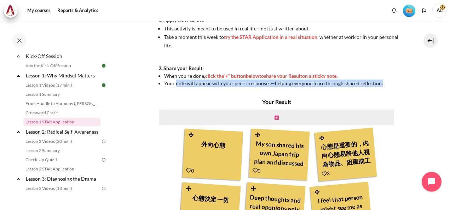
click at [274, 116] on icon "Content" at bounding box center [276, 117] width 4 height 5
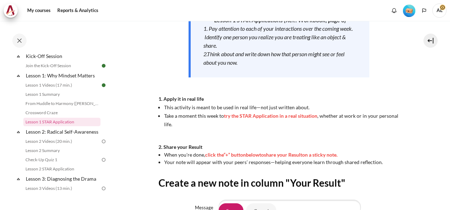
scroll to position [201, 0]
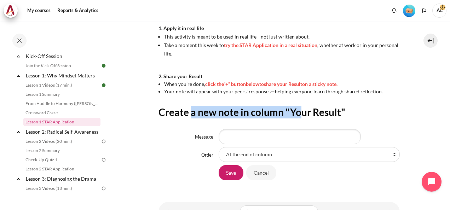
drag, startPoint x: 191, startPoint y: 116, endPoint x: 301, endPoint y: 114, distance: 110.4
click at [301, 114] on h2 "Create a new note in column "Your Result"" at bounding box center [278, 112] width 241 height 13
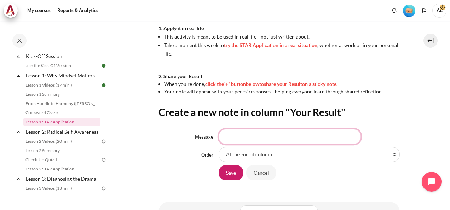
click at [265, 141] on input "Message" at bounding box center [290, 136] width 142 height 15
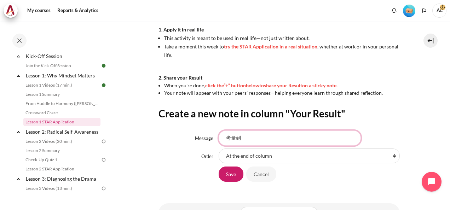
scroll to position [199, 0]
type input "考量到"
click at [319, 147] on form "Message 考量到 Order At the end of column First place in column After '外向心態 ' Afte…" at bounding box center [278, 157] width 241 height 52
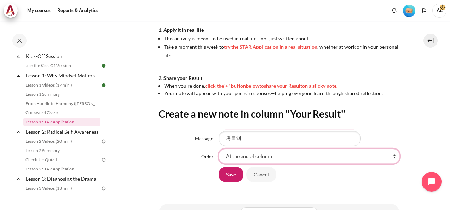
click at [316, 154] on select "At the end of column First place in column After '外向心態 ' After 'My son shared h…" at bounding box center [309, 156] width 181 height 15
select select "8"
click at [219, 149] on select "At the end of column First place in column After '外向心態 ' After 'My son shared h…" at bounding box center [309, 156] width 181 height 15
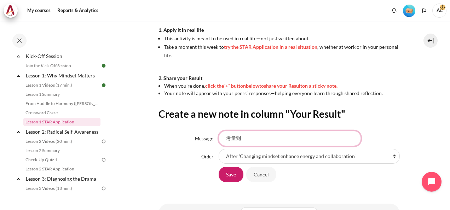
click at [265, 142] on input "考量到" at bounding box center [290, 138] width 142 height 15
type input "考量到團隊工作量，提供詳細說明與協作的機會"
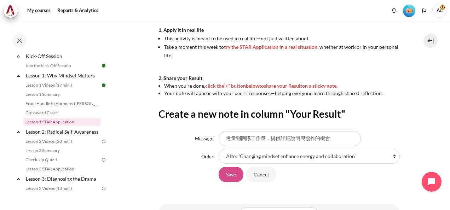
click at [226, 176] on input "Save" at bounding box center [231, 174] width 25 height 15
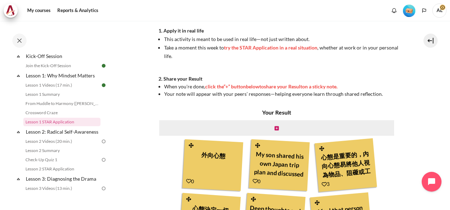
scroll to position [209, 0]
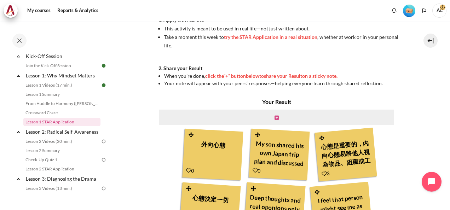
click at [276, 117] on icon "Content" at bounding box center [276, 117] width 4 height 5
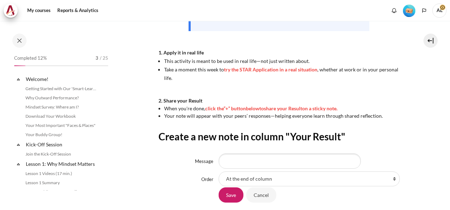
scroll to position [88, 0]
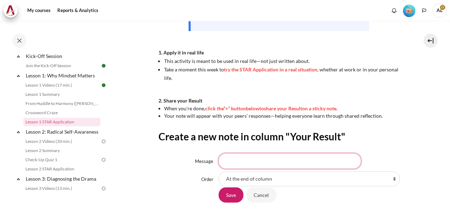
click at [273, 166] on input "Message" at bounding box center [290, 161] width 142 height 15
type input "將"
type input "以"
type input "ㄐ"
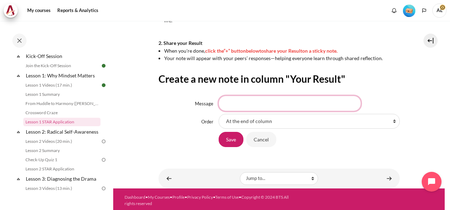
scroll to position [237, 0]
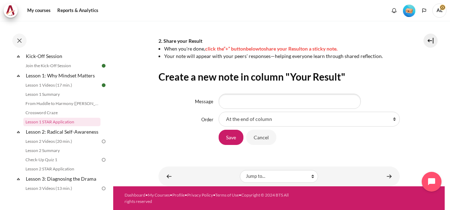
click at [311, 101] on input "Message" at bounding box center [290, 101] width 142 height 15
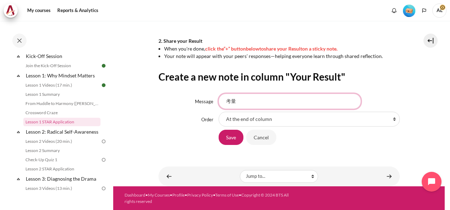
type input "考"
type input "以"
type input "將"
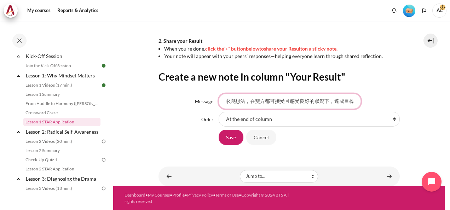
drag, startPoint x: 344, startPoint y: 101, endPoint x: 355, endPoint y: 100, distance: 11.3
click at [355, 100] on input "舉辦活動以同人的感受出發，了解同仁的需求與想法，在雙方都可接受且感受良好的狀況下，達成目標" at bounding box center [290, 101] width 142 height 15
type input "舉辦活動以同人的感受出發，了解同仁的需求與想法，在雙方都可接受且感受良好的狀況下，達成雙贏"
click at [273, 122] on select "At the end of column First place in column After '外向心態 ' After 'My son shared h…" at bounding box center [309, 119] width 181 height 15
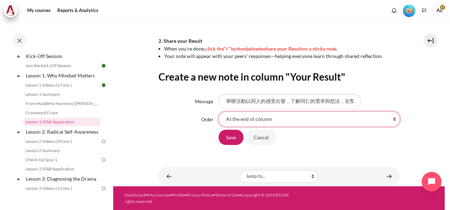
select select "4"
click at [219, 112] on select "At the end of column First place in column After '外向心態 ' After 'My son shared h…" at bounding box center [309, 119] width 181 height 15
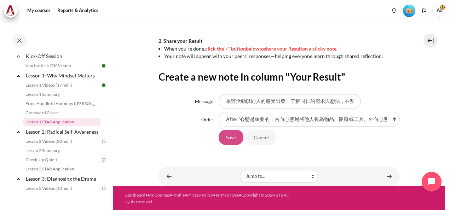
click at [226, 136] on input "Save" at bounding box center [231, 137] width 25 height 15
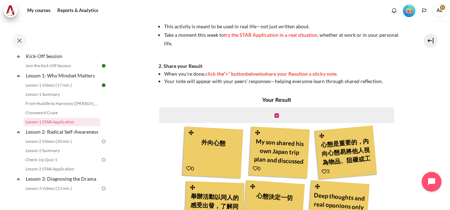
scroll to position [177, 0]
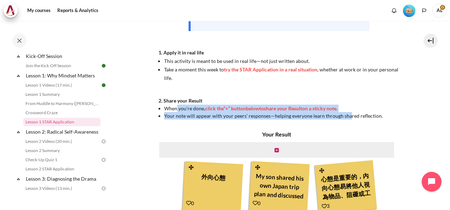
drag, startPoint x: 176, startPoint y: 107, endPoint x: 347, endPoint y: 115, distance: 171.4
click at [347, 115] on ul "When you're done, click the “+” button below to share your Result on a sticky n…" at bounding box center [278, 112] width 241 height 15
click at [347, 115] on span "Your note will appear with your peers’ responses—helping everyone learn through…" at bounding box center [273, 116] width 219 height 6
click at [61, 135] on link "Lesson 2: Radical Self-Awareness" at bounding box center [63, 132] width 76 height 10
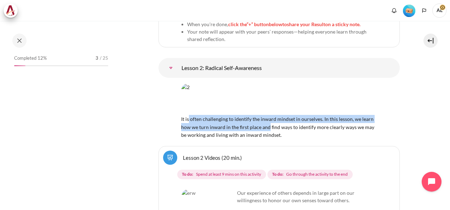
scroll to position [133, 0]
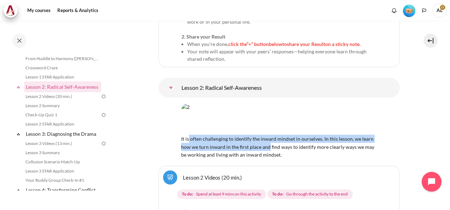
drag, startPoint x: 188, startPoint y: 104, endPoint x: 268, endPoint y: 112, distance: 81.0
click at [268, 128] on span "It is often challenging to identify the inward mindset in ourselves. In this le…" at bounding box center [279, 143] width 196 height 30
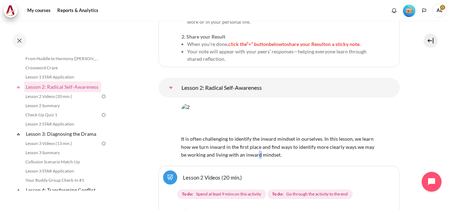
drag, startPoint x: 268, startPoint y: 112, endPoint x: 258, endPoint y: 117, distance: 11.4
click at [258, 128] on span "It is often challenging to identify the inward mindset in ourselves. In this le…" at bounding box center [279, 143] width 196 height 30
drag, startPoint x: 258, startPoint y: 117, endPoint x: 213, endPoint y: 111, distance: 46.0
click at [213, 128] on span "It is often challenging to identify the inward mindset in ourselves. In this le…" at bounding box center [279, 143] width 196 height 30
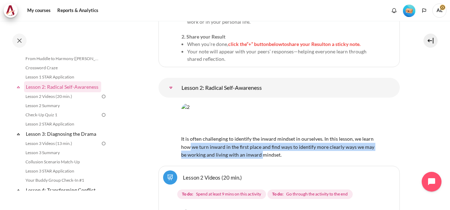
drag, startPoint x: 189, startPoint y: 112, endPoint x: 260, endPoint y: 117, distance: 70.9
click at [260, 128] on span "It is often challenging to identify the inward mindset in ourselves. In this le…" at bounding box center [279, 143] width 196 height 30
drag, startPoint x: 260, startPoint y: 117, endPoint x: 214, endPoint y: 113, distance: 45.4
click at [214, 128] on span "It is often challenging to identify the inward mindset in ourselves. In this le…" at bounding box center [279, 143] width 196 height 30
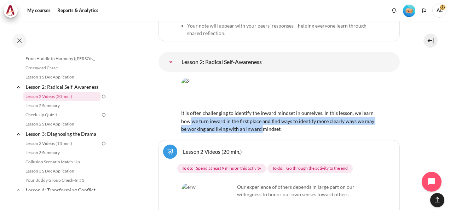
scroll to position [1666, 0]
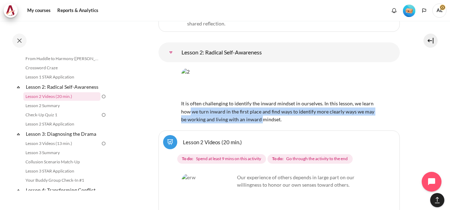
click at [218, 79] on div "It is often challenging to identify the inward mindset in ourselves. In this le…" at bounding box center [279, 96] width 196 height 56
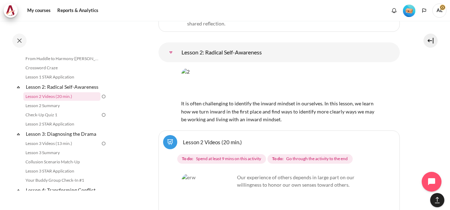
scroll to position [1702, 0]
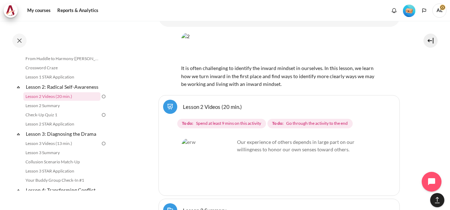
click at [225, 140] on img "Content" at bounding box center [207, 164] width 53 height 53
click at [209, 138] on img "Content" at bounding box center [207, 164] width 53 height 53
click at [183, 103] on link "Lesson 2 Videos (20 min.)" at bounding box center [212, 106] width 59 height 7
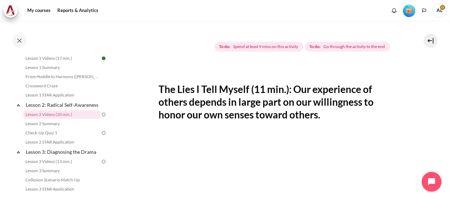
scroll to position [71, 0]
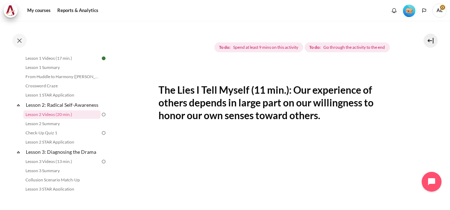
drag, startPoint x: 162, startPoint y: 88, endPoint x: 324, endPoint y: 114, distance: 164.3
click at [324, 114] on h2 "The Lies I Tell Myself (11 min.): Our experience of others depends in large par…" at bounding box center [278, 102] width 241 height 39
drag, startPoint x: 324, startPoint y: 114, endPoint x: 308, endPoint y: 114, distance: 15.9
click at [308, 114] on h2 "The Lies I Tell Myself (11 min.): Our experience of others depends in large par…" at bounding box center [278, 102] width 241 height 39
click at [251, 105] on h2 "The Lies I Tell Myself (11 min.): Our experience of others depends in large par…" at bounding box center [278, 102] width 241 height 39
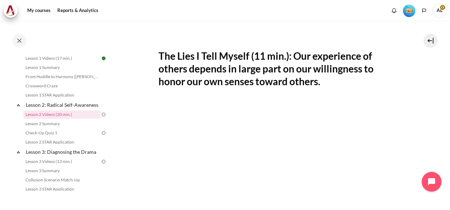
scroll to position [141, 0]
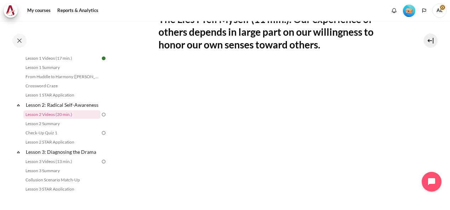
click at [412, 82] on section "My courses OPO TW B2 Lesson 2: Radical Self-Awareness Lesson 2 Videos (20 min.)…" at bounding box center [278, 112] width 331 height 466
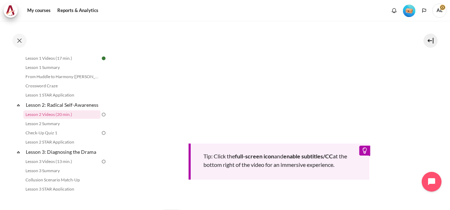
scroll to position [283, 0]
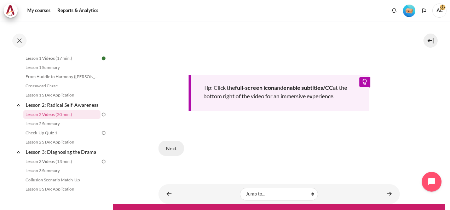
click at [175, 145] on button "Next" at bounding box center [170, 148] width 25 height 15
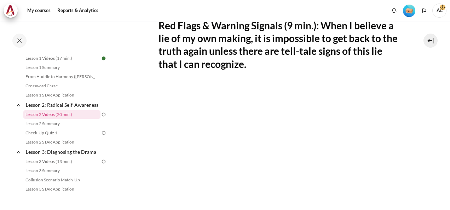
scroll to position [141, 0]
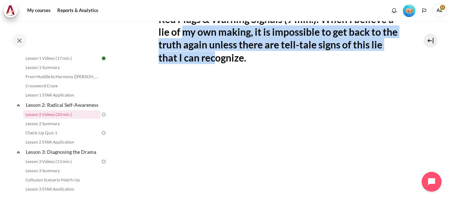
drag, startPoint x: 186, startPoint y: 49, endPoint x: 227, endPoint y: 65, distance: 44.3
click at [227, 64] on h2 "Red Flags & Warning Signals (9 min.): When I believe a lie of my own making, it…" at bounding box center [278, 39] width 241 height 52
drag, startPoint x: 227, startPoint y: 65, endPoint x: 208, endPoint y: 64, distance: 19.1
click at [208, 64] on h2 "Red Flags & Warning Signals (9 min.): When I believe a lie of my own making, it…" at bounding box center [278, 39] width 241 height 52
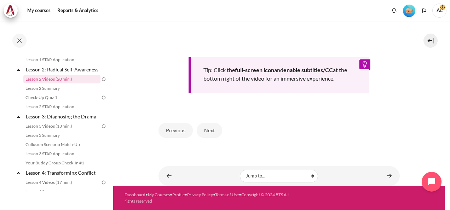
scroll to position [324, 0]
click at [205, 133] on button "Next" at bounding box center [209, 130] width 25 height 15
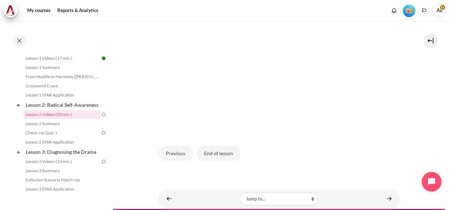
scroll to position [216, 0]
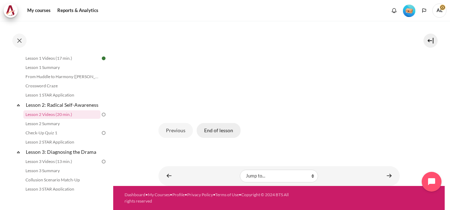
click at [218, 131] on button "End of lesson" at bounding box center [219, 130] width 44 height 15
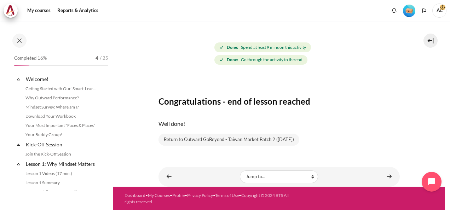
scroll to position [115, 0]
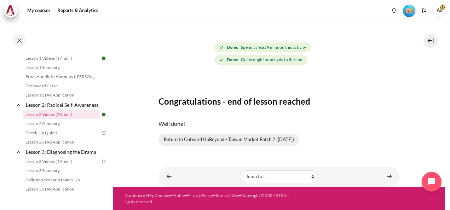
click at [199, 139] on link "Return to Outward GoBeyond - Taiwan Market Batch 2 (Sep 2025)" at bounding box center [228, 140] width 141 height 12
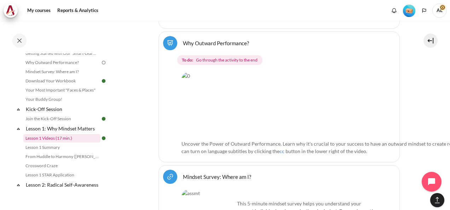
scroll to position [106, 0]
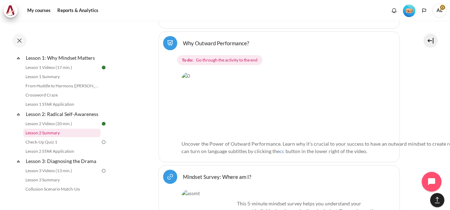
click at [52, 137] on link "Lesson 2 Summary" at bounding box center [61, 133] width 77 height 8
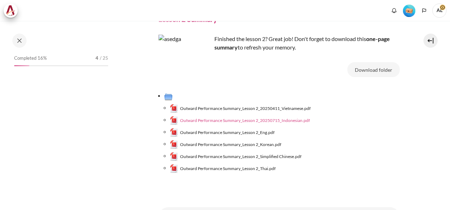
scroll to position [125, 0]
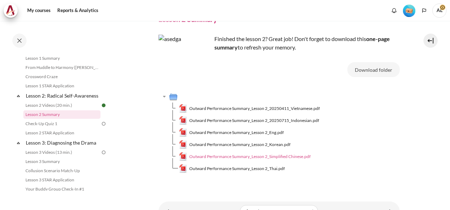
click at [247, 157] on span "Outward Performance Summary_Lesson 2_Simplified Chinese.pdf" at bounding box center [249, 157] width 121 height 6
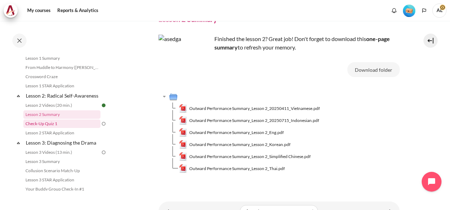
click at [43, 128] on link "Check-Up Quiz 1" at bounding box center [61, 124] width 77 height 8
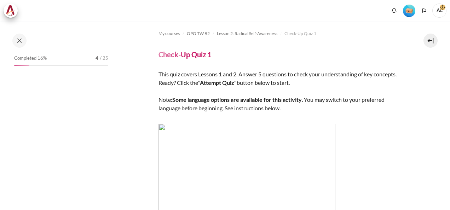
scroll to position [134, 0]
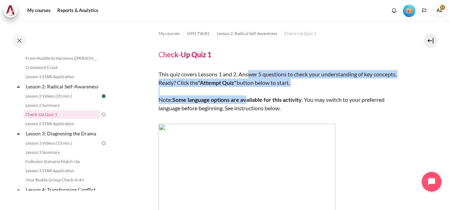
drag, startPoint x: 250, startPoint y: 74, endPoint x: 247, endPoint y: 99, distance: 25.2
click at [247, 99] on div "This quiz covers Lessons 1 and 2. Answer 5 questions to check your understandin…" at bounding box center [278, 185] width 241 height 231
click at [247, 99] on strong "Some language options are available for this activity" at bounding box center [236, 99] width 129 height 7
click at [192, 100] on strong "Some language options are available for this activity" at bounding box center [236, 99] width 129 height 7
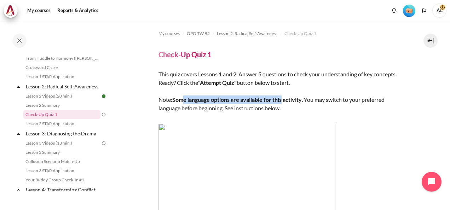
drag, startPoint x: 185, startPoint y: 100, endPoint x: 284, endPoint y: 102, distance: 98.4
click at [284, 102] on strong "Some language options are available for this activity" at bounding box center [236, 99] width 129 height 7
click at [307, 104] on div "This quiz covers Lessons 1 and 2. Answer 5 questions to check your understandin…" at bounding box center [278, 185] width 241 height 231
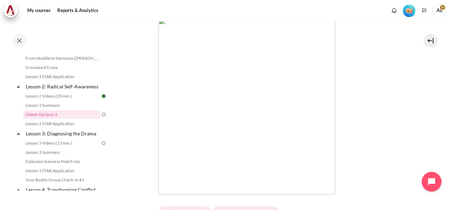
scroll to position [212, 0]
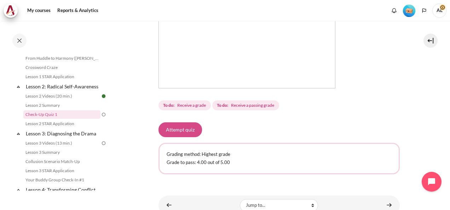
click at [185, 123] on button "Attempt quiz" at bounding box center [180, 129] width 44 height 15
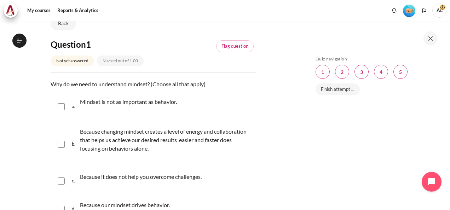
scroll to position [106, 0]
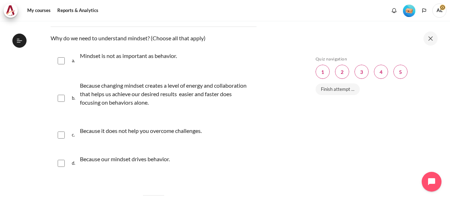
drag, startPoint x: 80, startPoint y: 37, endPoint x: 182, endPoint y: 43, distance: 102.4
click at [182, 43] on div "Question text Why do we need to understand mindset? (Choose all that apply) Que…" at bounding box center [154, 106] width 206 height 144
click at [184, 66] on div "a. Mindset is not as important as behavior." at bounding box center [154, 61] width 206 height 28
drag, startPoint x: 84, startPoint y: 54, endPoint x: 165, endPoint y: 54, distance: 80.6
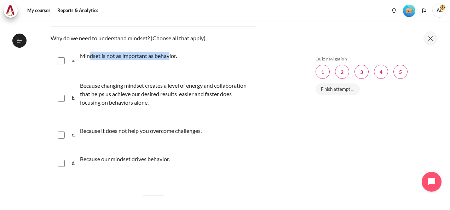
click at [165, 54] on p "Mindset is not as important as behavior." at bounding box center [128, 56] width 97 height 8
checkbox input "false"
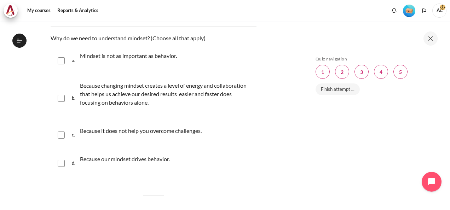
click at [60, 98] on input "Content" at bounding box center [61, 98] width 7 height 7
checkbox input "true"
click at [66, 165] on div "d. Because our mindset drives behavior." at bounding box center [154, 163] width 206 height 27
click at [62, 162] on input "Content" at bounding box center [61, 163] width 7 height 7
checkbox input "true"
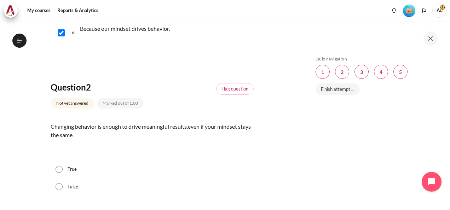
scroll to position [248, 0]
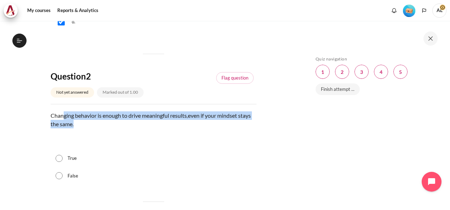
drag, startPoint x: 63, startPoint y: 115, endPoint x: 225, endPoint y: 124, distance: 162.6
click at [225, 124] on p "Changing behavior is enough to drive meaningful results , even if your mindset …" at bounding box center [154, 119] width 206 height 17
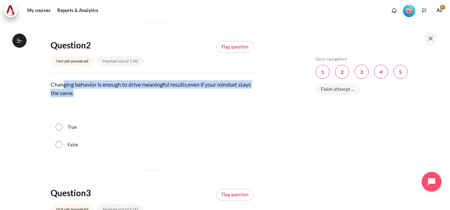
scroll to position [318, 0]
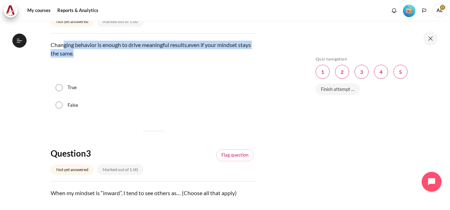
click at [58, 107] on input "False" at bounding box center [59, 105] width 7 height 7
radio input "true"
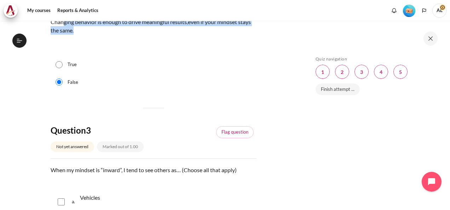
scroll to position [424, 0]
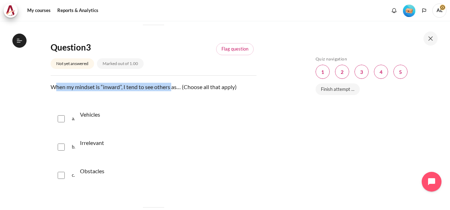
drag, startPoint x: 56, startPoint y: 87, endPoint x: 172, endPoint y: 85, distance: 116.4
click at [172, 85] on p "When my mindset is “inward”, I tend to see others as… (Choose all that apply)" at bounding box center [154, 87] width 206 height 8
click at [59, 174] on input "Content" at bounding box center [61, 175] width 7 height 7
checkbox input "true"
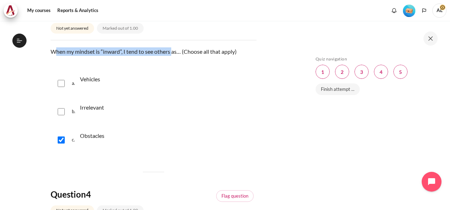
click at [59, 109] on input "Content" at bounding box center [61, 111] width 7 height 7
checkbox input "true"
click at [62, 82] on input "Content" at bounding box center [61, 83] width 7 height 7
checkbox input "true"
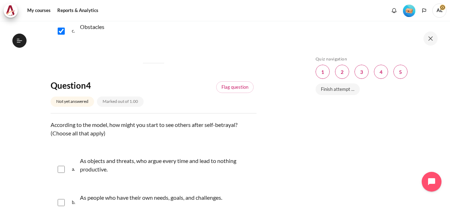
scroll to position [601, 0]
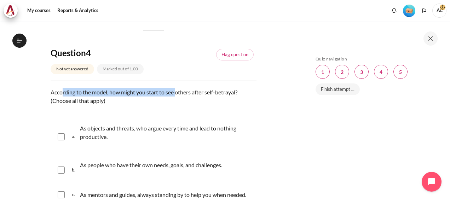
drag, startPoint x: 62, startPoint y: 92, endPoint x: 178, endPoint y: 94, distance: 116.0
click at [178, 94] on p "According to the model, how might you start to see others after self-betrayal? …" at bounding box center [154, 96] width 206 height 17
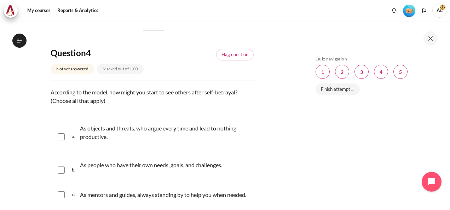
drag, startPoint x: 178, startPoint y: 94, endPoint x: 164, endPoint y: 101, distance: 15.8
click at [164, 101] on p "According to the model, how might you start to see others after self-betrayal? …" at bounding box center [154, 96] width 206 height 17
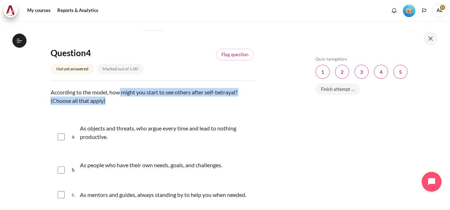
drag, startPoint x: 120, startPoint y: 93, endPoint x: 223, endPoint y: 97, distance: 103.4
click at [223, 97] on p "According to the model, how might you start to see others after self-betrayal? …" at bounding box center [154, 96] width 206 height 17
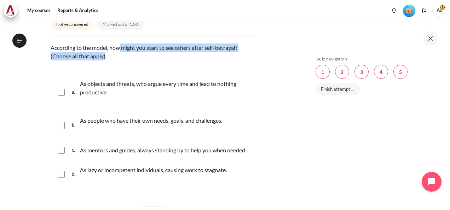
scroll to position [637, 0]
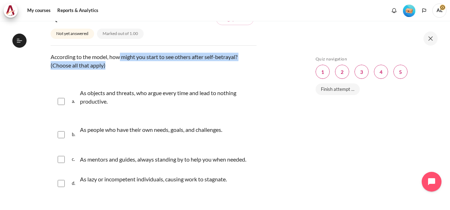
click at [59, 101] on input "Content" at bounding box center [61, 101] width 7 height 7
checkbox input "true"
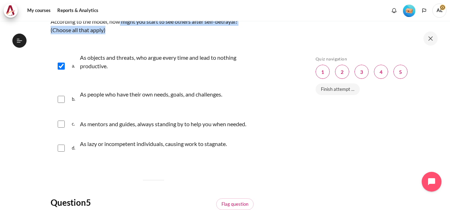
scroll to position [707, 0]
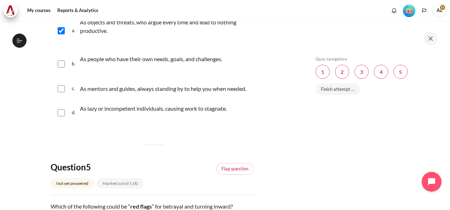
click at [63, 116] on input "Content" at bounding box center [61, 112] width 7 height 7
checkbox input "true"
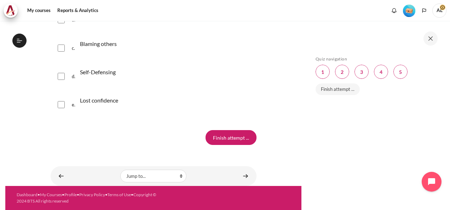
scroll to position [820, 0]
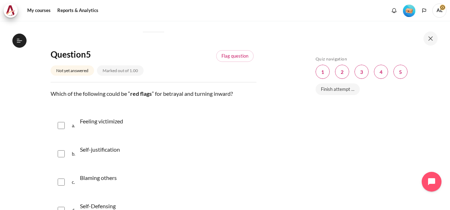
click at [59, 129] on input "Content" at bounding box center [61, 125] width 7 height 7
checkbox input "true"
drag, startPoint x: 93, startPoint y: 146, endPoint x: 271, endPoint y: 178, distance: 181.1
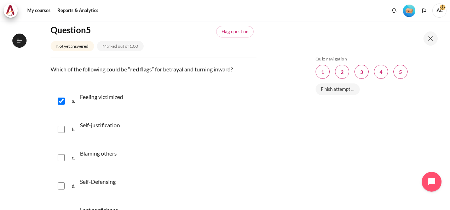
scroll to position [856, 0]
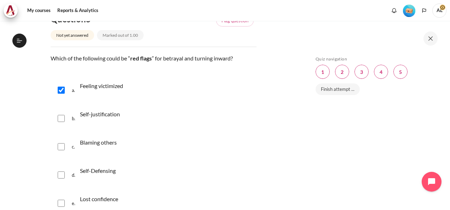
click at [62, 122] on input "Content" at bounding box center [61, 118] width 7 height 7
checkbox input "true"
click at [61, 150] on input "Content" at bounding box center [61, 146] width 7 height 7
checkbox input "true"
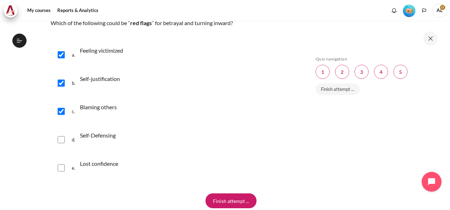
click at [60, 143] on input "Content" at bounding box center [61, 139] width 7 height 7
checkbox input "true"
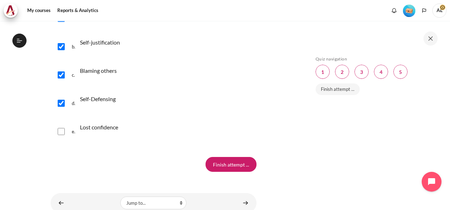
scroll to position [962, 0]
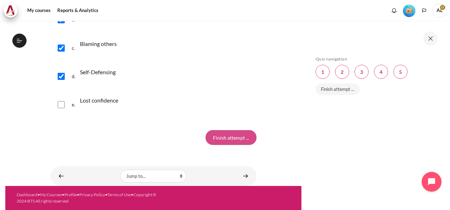
click at [236, 138] on input "Finish attempt ..." at bounding box center [231, 137] width 51 height 15
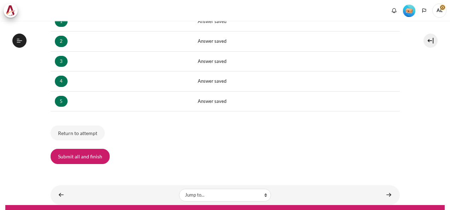
scroll to position [134, 0]
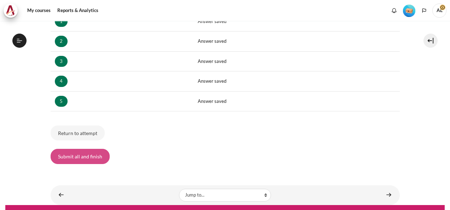
click at [95, 158] on button "Submit all and finish" at bounding box center [80, 156] width 59 height 15
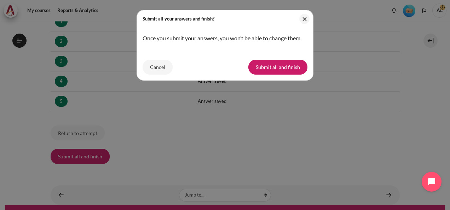
drag, startPoint x: 148, startPoint y: 37, endPoint x: 294, endPoint y: 39, distance: 146.5
click at [294, 39] on div "Once you submit your answers, you won’t be able to change them." at bounding box center [225, 38] width 165 height 8
click at [286, 75] on div "Cancel Submit all and finish" at bounding box center [225, 67] width 176 height 27
click at [285, 70] on button "Submit all and finish" at bounding box center [277, 67] width 59 height 15
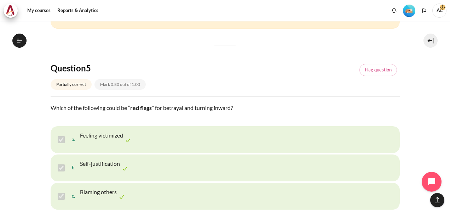
scroll to position [1132, 0]
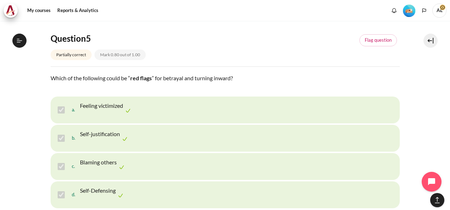
drag, startPoint x: 73, startPoint y: 144, endPoint x: 155, endPoint y: 173, distance: 86.7
drag, startPoint x: 155, startPoint y: 173, endPoint x: 94, endPoint y: 158, distance: 62.0
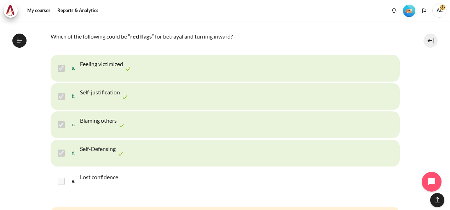
scroll to position [1138, 0]
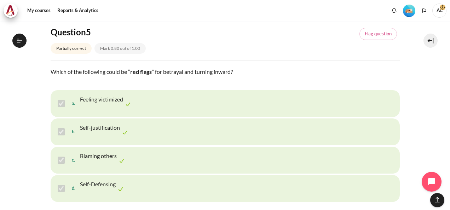
drag, startPoint x: 76, startPoint y: 128, endPoint x: 216, endPoint y: 129, distance: 140.4
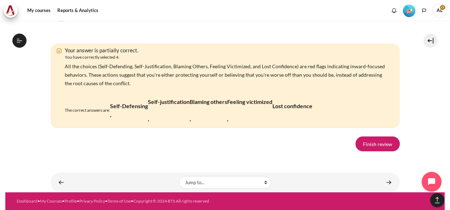
scroll to position [1527, 0]
click at [371, 144] on link "Finish review" at bounding box center [377, 144] width 44 height 15
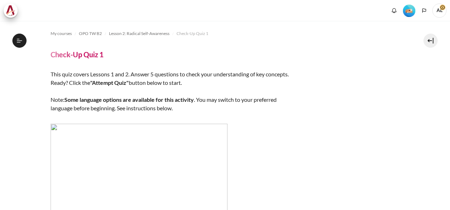
scroll to position [134, 0]
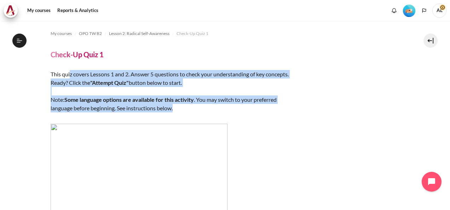
drag, startPoint x: 71, startPoint y: 76, endPoint x: 266, endPoint y: 105, distance: 197.1
click at [266, 105] on div "This quiz covers Lessons 1 and 2. Answer 5 questions to check your understandin…" at bounding box center [175, 185] width 248 height 231
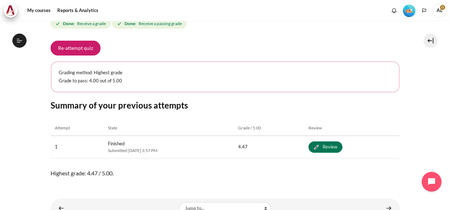
scroll to position [283, 0]
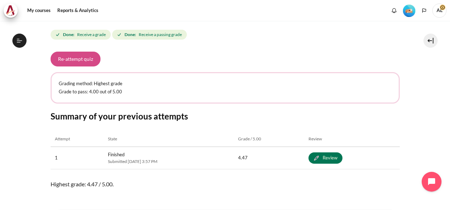
click at [85, 58] on button "Re-attempt quiz" at bounding box center [76, 59] width 50 height 15
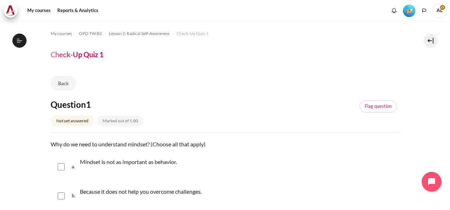
scroll to position [134, 0]
drag, startPoint x: 58, startPoint y: 144, endPoint x: 111, endPoint y: 143, distance: 52.4
click at [111, 143] on p "Why do we need to understand mindset? (Choose all that apply)" at bounding box center [225, 144] width 349 height 8
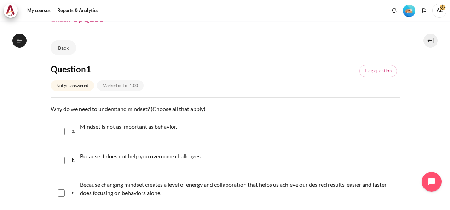
scroll to position [71, 0]
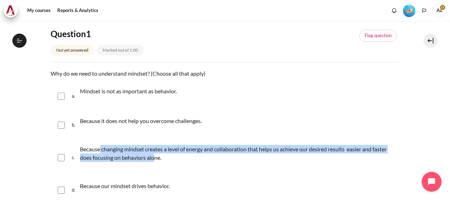
drag, startPoint x: 108, startPoint y: 149, endPoint x: 154, endPoint y: 161, distance: 48.2
click at [154, 161] on p "Because changing mindset creates a level of energy and collaboration that helps…" at bounding box center [238, 153] width 316 height 17
checkbox input "true"
click at [59, 189] on input "Content" at bounding box center [61, 190] width 7 height 7
checkbox input "true"
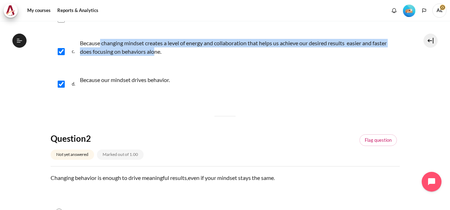
scroll to position [248, 0]
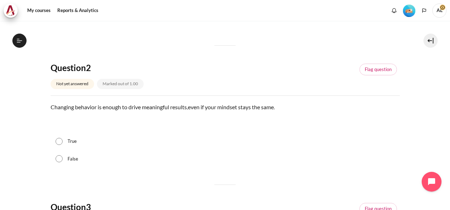
drag, startPoint x: 56, startPoint y: 160, endPoint x: 59, endPoint y: 157, distance: 4.3
click at [57, 160] on input "False" at bounding box center [59, 158] width 7 height 7
radio input "true"
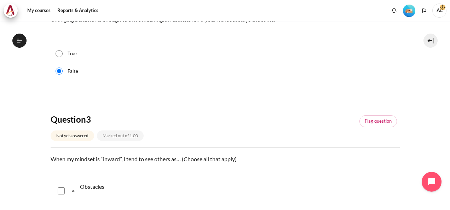
scroll to position [424, 0]
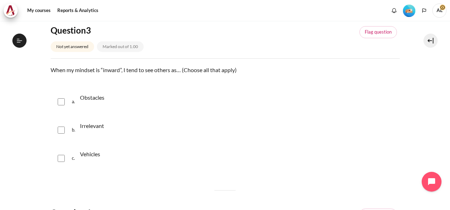
click at [62, 103] on input "Content" at bounding box center [61, 101] width 7 height 7
checkbox input "true"
click at [60, 130] on input "Content" at bounding box center [61, 130] width 7 height 7
checkbox input "true"
click at [60, 153] on div "c. Vehicles" at bounding box center [225, 158] width 349 height 27
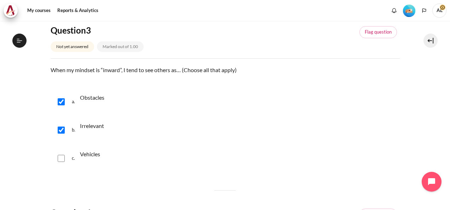
click at [56, 157] on div "c. Vehicles" at bounding box center [225, 158] width 349 height 27
click at [61, 158] on input "Content" at bounding box center [61, 158] width 7 height 7
checkbox input "true"
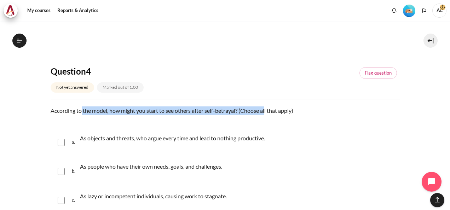
drag, startPoint x: 82, startPoint y: 110, endPoint x: 267, endPoint y: 109, distance: 185.4
click at [267, 109] on p "According to the model, how might you start to see others after self-betrayal? …" at bounding box center [225, 110] width 349 height 8
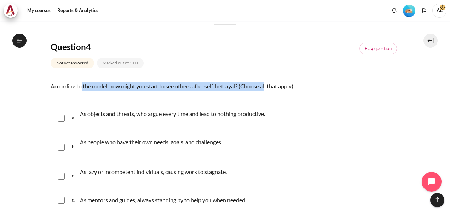
scroll to position [601, 0]
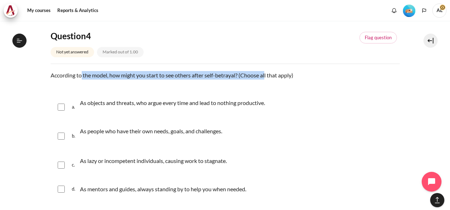
click at [261, 73] on p "According to the model, how might you start to see others after self-betrayal? …" at bounding box center [225, 75] width 349 height 8
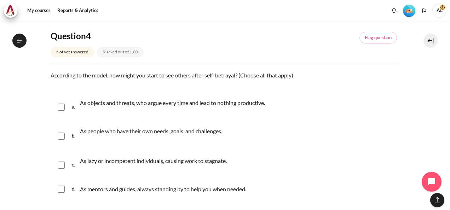
click at [58, 104] on input "Content" at bounding box center [61, 107] width 7 height 7
checkbox input "true"
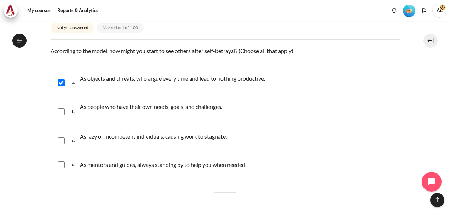
scroll to position [637, 0]
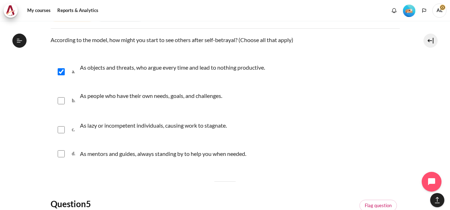
click at [60, 130] on input "Content" at bounding box center [61, 129] width 7 height 7
checkbox input "true"
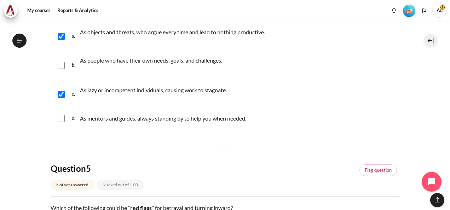
click at [58, 118] on input "Content" at bounding box center [61, 118] width 7 height 7
checkbox input "true"
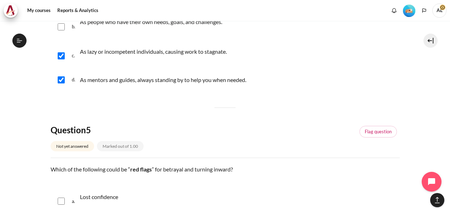
scroll to position [814, 0]
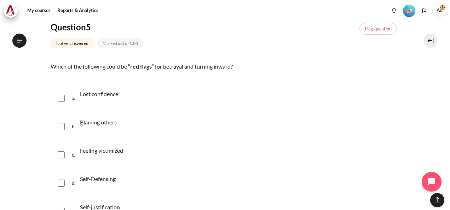
click at [60, 100] on input "Content" at bounding box center [61, 98] width 7 height 7
checkbox input "true"
click at [60, 124] on input "Content" at bounding box center [61, 126] width 7 height 7
checkbox input "true"
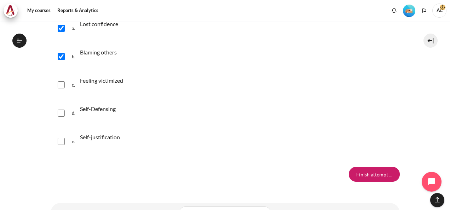
scroll to position [884, 0]
click at [58, 83] on input "Content" at bounding box center [61, 84] width 7 height 7
checkbox input "true"
click at [63, 112] on input "Content" at bounding box center [61, 112] width 7 height 7
checkbox input "true"
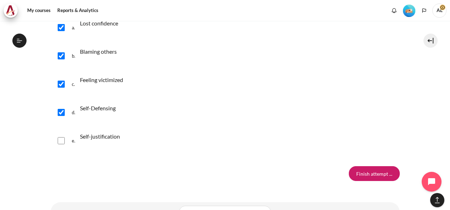
click at [64, 139] on input "Content" at bounding box center [61, 140] width 7 height 7
checkbox input "true"
click at [370, 173] on input "Finish attempt ..." at bounding box center [374, 173] width 51 height 15
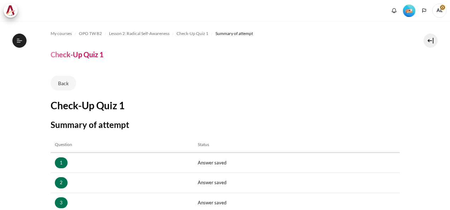
scroll to position [152, 0]
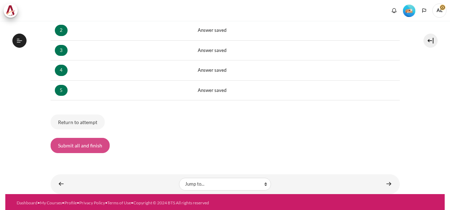
click at [95, 144] on button "Submit all and finish" at bounding box center [80, 145] width 59 height 15
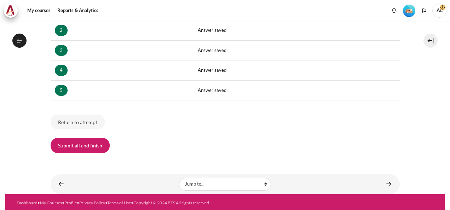
scroll to position [134, 0]
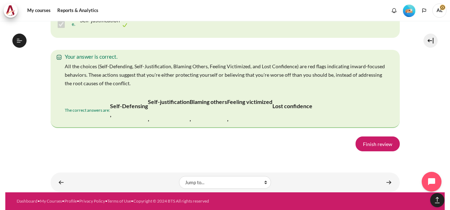
scroll to position [1532, 0]
click at [384, 147] on link "Finish review" at bounding box center [377, 144] width 44 height 15
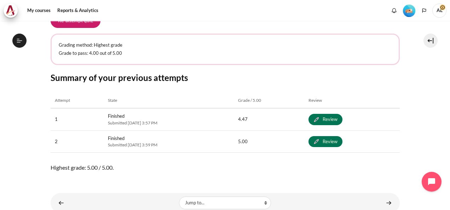
scroll to position [341, 0]
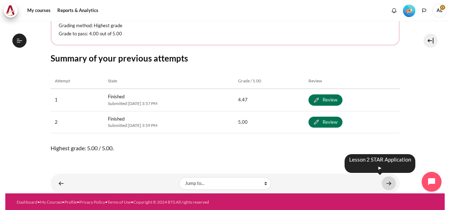
click at [384, 182] on link "Content" at bounding box center [389, 184] width 14 height 14
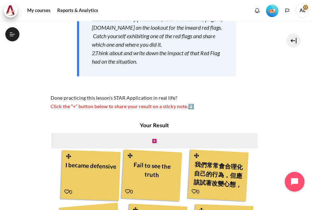
scroll to position [106, 0]
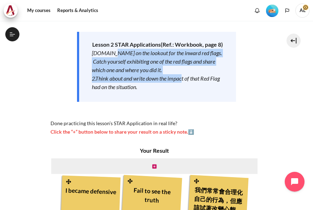
drag, startPoint x: 110, startPoint y: 63, endPoint x: 185, endPoint y: 86, distance: 78.5
click at [185, 86] on div "Lesson 2 STAR Application s (Ref.: Workbook, page 8) 1.Be on the lookout for th…" at bounding box center [157, 67] width 160 height 70
drag, startPoint x: 185, startPoint y: 86, endPoint x: 132, endPoint y: 86, distance: 53.1
click at [132, 86] on em "2.Think about and write down the impact of that Red Flag had on the situation." at bounding box center [156, 82] width 128 height 15
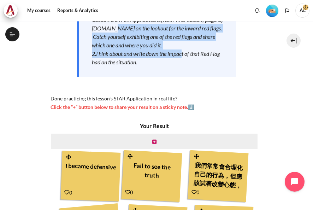
scroll to position [141, 0]
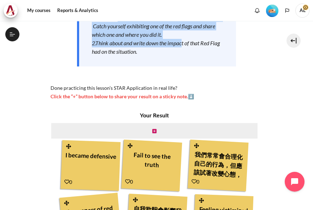
click at [134, 48] on em "2.Think about and write down the impact of that Red Flag had on the situation." at bounding box center [156, 47] width 128 height 15
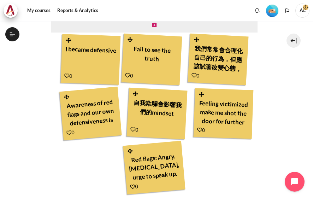
scroll to position [212, 0]
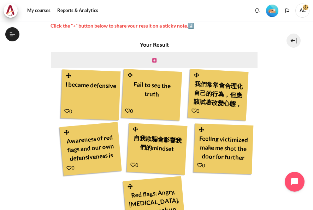
click at [154, 63] on icon "Content" at bounding box center [154, 60] width 4 height 5
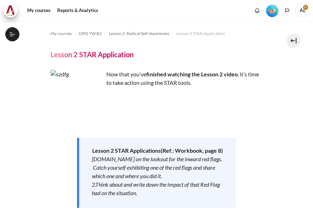
scroll to position [190, 0]
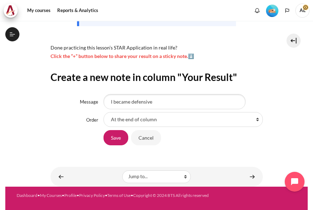
type input "I became defensive"
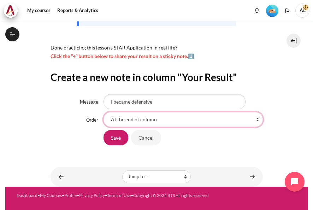
click at [154, 122] on select "At the end of column First place in column After 'I became defensive' After 'Fa…" at bounding box center [184, 119] width 160 height 15
select select "2"
click at [104, 112] on select "At the end of column First place in column After 'I became defensive' After 'Fa…" at bounding box center [184, 119] width 160 height 15
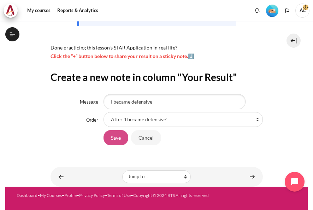
click at [112, 137] on input "Save" at bounding box center [116, 137] width 25 height 15
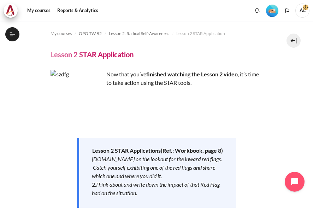
scroll to position [155, 0]
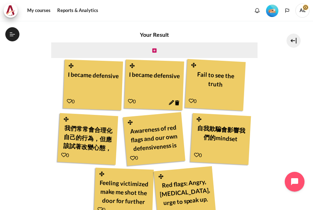
scroll to position [248, 0]
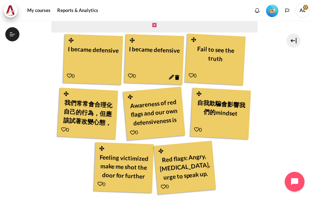
click at [154, 28] on icon "Content" at bounding box center [154, 25] width 4 height 5
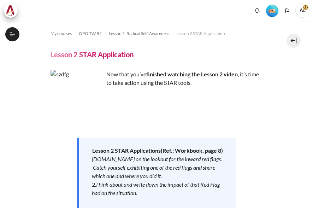
scroll to position [141, 0]
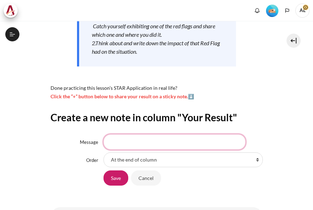
click at [185, 147] on input "Message" at bounding box center [175, 141] width 142 height 15
type input "e"
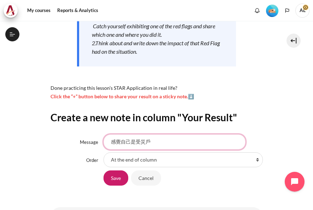
type input "感覺自己是受災戶"
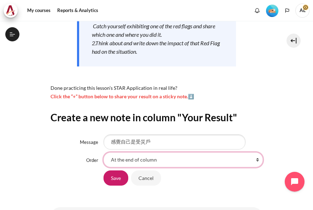
click at [145, 167] on select "At the end of column First place in column After 'I became defensive' After 'I …" at bounding box center [184, 159] width 160 height 15
select select "8"
click at [104, 161] on select "At the end of column First place in column After 'I became defensive' After 'I …" at bounding box center [184, 159] width 160 height 15
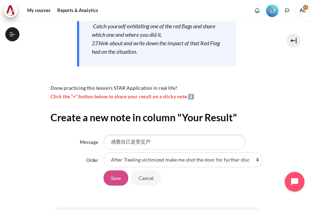
click at [115, 185] on input "Save" at bounding box center [116, 177] width 25 height 15
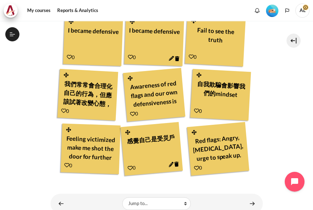
scroll to position [301, 0]
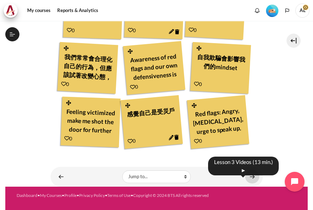
click at [249, 173] on link "Content" at bounding box center [252, 177] width 14 height 14
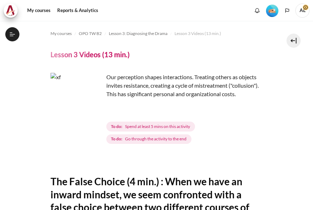
scroll to position [181, 0]
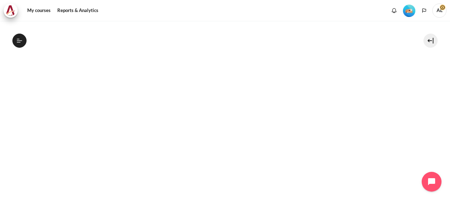
scroll to position [212, 0]
click at [16, 99] on section "My courses OPO TW B2 Lesson 3: Diagnosing the Drama Lesson 3 Videos (13 min.) L…" at bounding box center [224, 76] width 439 height 535
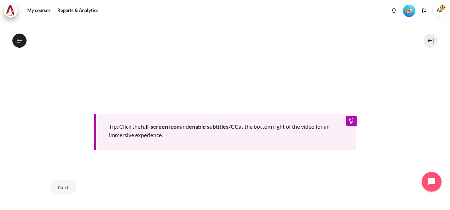
scroll to position [354, 0]
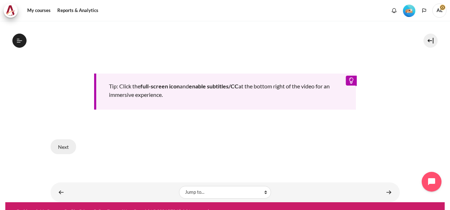
click at [59, 145] on button "Next" at bounding box center [63, 146] width 25 height 15
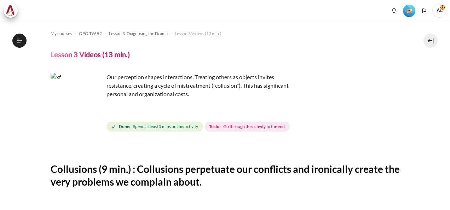
scroll to position [106, 0]
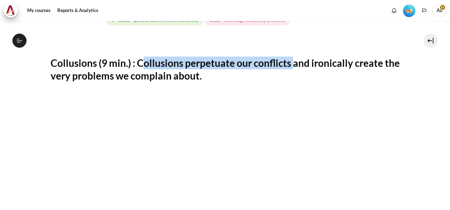
drag, startPoint x: 141, startPoint y: 66, endPoint x: 294, endPoint y: 66, distance: 152.5
click at [294, 66] on h2 "Collusions (9 min.) : Collusions perpetuate our conflicts and ironically create…" at bounding box center [225, 70] width 349 height 26
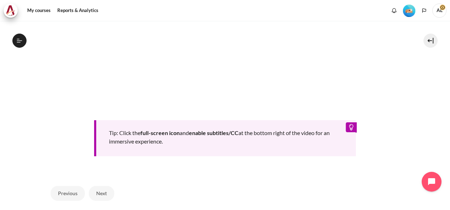
scroll to position [338, 0]
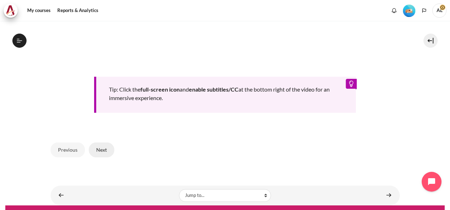
click at [103, 144] on button "Next" at bounding box center [101, 150] width 25 height 15
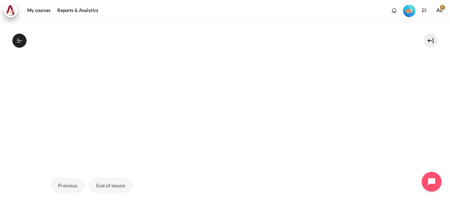
scroll to position [231, 0]
click at [113, 172] on button "End of lesson" at bounding box center [111, 174] width 44 height 15
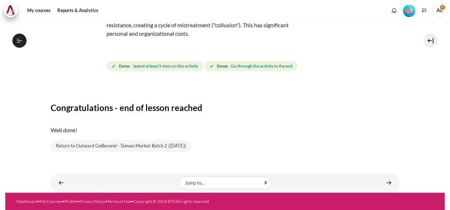
scroll to position [162, 0]
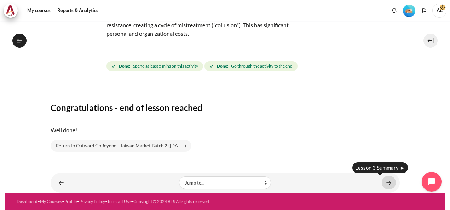
click at [387, 181] on link "Content" at bounding box center [389, 183] width 14 height 14
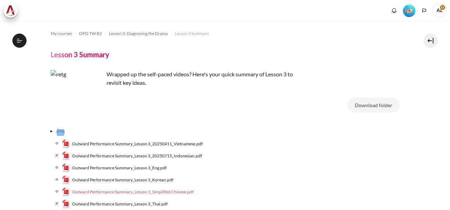
scroll to position [35, 0]
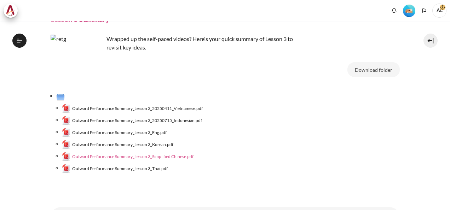
click at [166, 157] on span "Outward Performance Summary_Lesson 3_Simplified Chinese.pdf" at bounding box center [132, 157] width 121 height 6
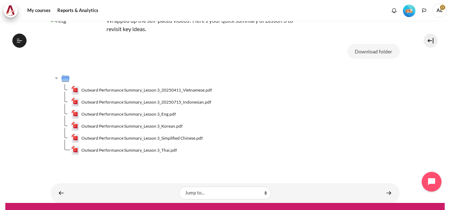
scroll to position [64, 0]
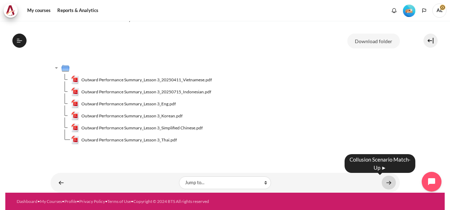
click at [385, 181] on link "Content" at bounding box center [389, 183] width 14 height 14
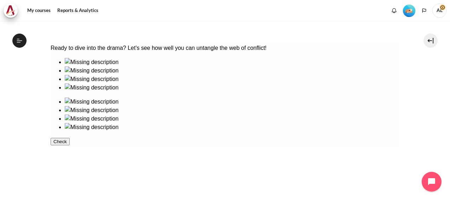
scroll to position [126, 0]
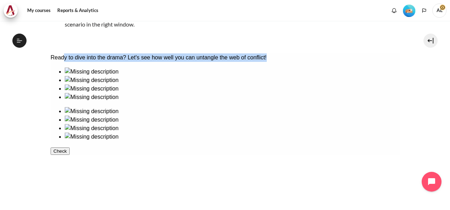
drag, startPoint x: 72, startPoint y: 64, endPoint x: 301, endPoint y: 65, distance: 228.5
click at [301, 62] on div "Ready to dive into the drama? Let's see how well you can untangle the web of co…" at bounding box center [224, 57] width 349 height 8
click at [305, 58] on div "Ready to dive into the drama? Let's see how well you can untangle the web of co…" at bounding box center [224, 57] width 349 height 8
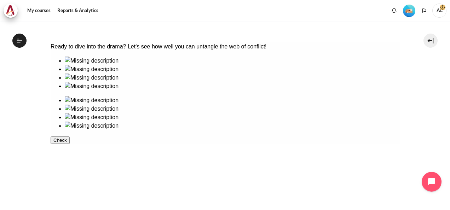
scroll to position [143, 0]
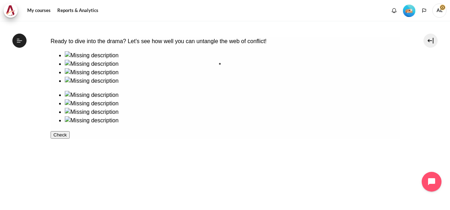
drag, startPoint x: 63, startPoint y: 92, endPoint x: 235, endPoint y: 92, distance: 171.2
drag, startPoint x: 245, startPoint y: 80, endPoint x: 87, endPoint y: 79, distance: 158.1
click at [87, 79] on div at bounding box center [224, 92] width 349 height 82
click at [118, 91] on img at bounding box center [91, 95] width 54 height 8
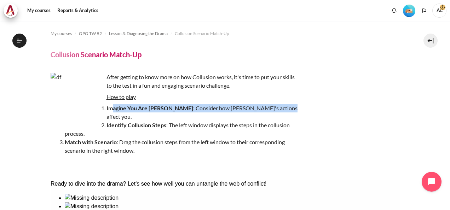
drag, startPoint x: 112, startPoint y: 107, endPoint x: 252, endPoint y: 108, distance: 140.1
click at [252, 108] on li "Imagine You Are [PERSON_NAME] : Consider how [PERSON_NAME]'s actions affect you." at bounding box center [181, 112] width 233 height 17
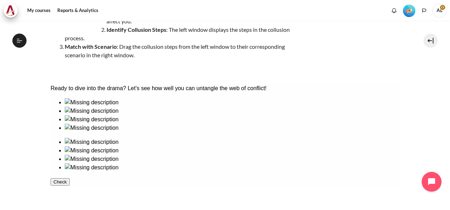
scroll to position [106, 0]
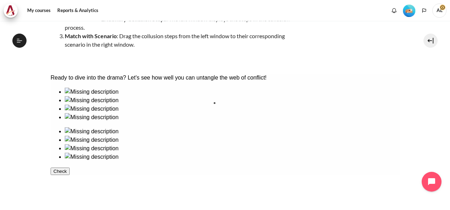
drag, startPoint x: 126, startPoint y: 130, endPoint x: 242, endPoint y: 129, distance: 115.7
drag, startPoint x: 78, startPoint y: 126, endPoint x: 346, endPoint y: 127, distance: 267.8
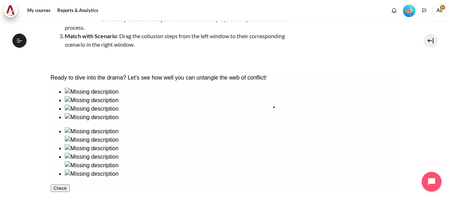
drag, startPoint x: 169, startPoint y: 127, endPoint x: 297, endPoint y: 131, distance: 127.7
drag, startPoint x: 87, startPoint y: 174, endPoint x: 253, endPoint y: 175, distance: 165.5
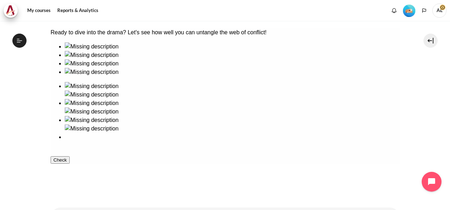
scroll to position [177, 0]
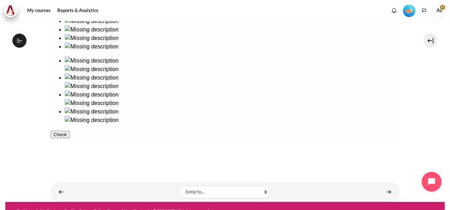
click at [69, 138] on button "Check" at bounding box center [59, 134] width 19 height 7
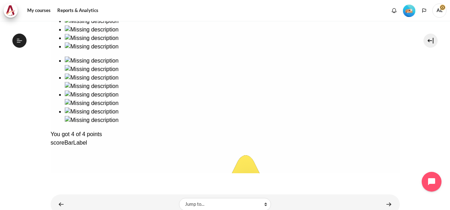
scroll to position [190, 0]
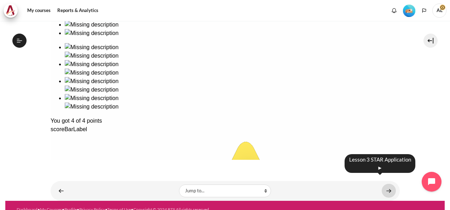
click at [385, 184] on link "Content" at bounding box center [389, 191] width 14 height 14
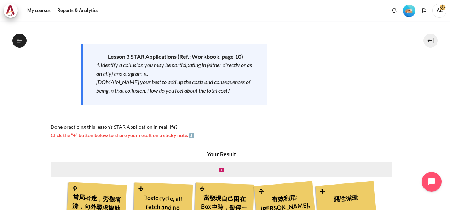
scroll to position [35, 0]
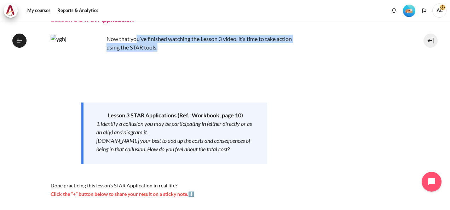
drag, startPoint x: 137, startPoint y: 39, endPoint x: 238, endPoint y: 53, distance: 102.8
click at [238, 53] on div "Now that you’ve finished watching the Lesson 3 video, it’s time to take action …" at bounding box center [175, 116] width 248 height 163
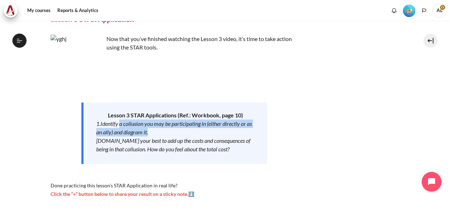
drag, startPoint x: 119, startPoint y: 123, endPoint x: 230, endPoint y: 131, distance: 111.3
click at [230, 131] on div "1.Identify a collusion you may be participating in (either directly or as an al…" at bounding box center [175, 128] width 158 height 17
drag, startPoint x: 230, startPoint y: 131, endPoint x: 166, endPoint y: 123, distance: 64.5
click at [166, 123] on em "1.Identify a collusion you may be participating in (either directly or as an al…" at bounding box center [174, 127] width 156 height 15
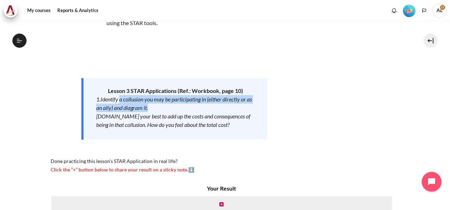
scroll to position [71, 0]
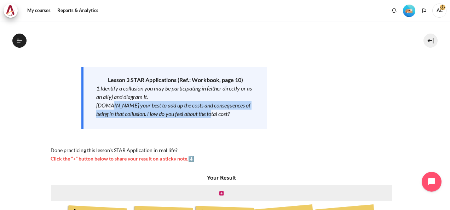
drag, startPoint x: 108, startPoint y: 105, endPoint x: 231, endPoint y: 112, distance: 122.6
click at [231, 112] on div "[DOMAIN_NAME] your best to add up the costs and consequences of being in that c…" at bounding box center [175, 109] width 158 height 17
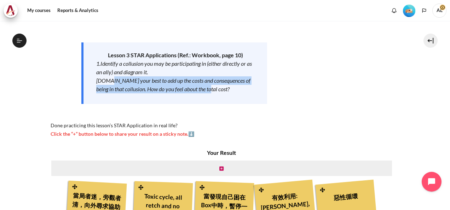
scroll to position [106, 0]
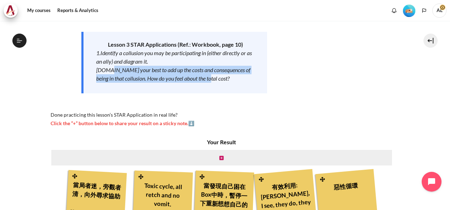
click at [152, 71] on em "[DOMAIN_NAME] your best to add up the costs and consequences of being in that c…" at bounding box center [173, 73] width 154 height 15
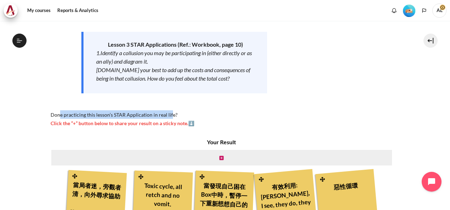
drag, startPoint x: 59, startPoint y: 114, endPoint x: 169, endPoint y: 111, distance: 109.3
click at [169, 111] on div "Now that you’ve finished watching the Lesson 3 video, it’s time to take action …" at bounding box center [175, 45] width 248 height 163
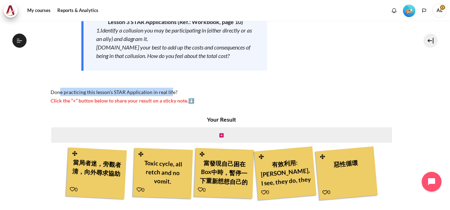
scroll to position [174, 0]
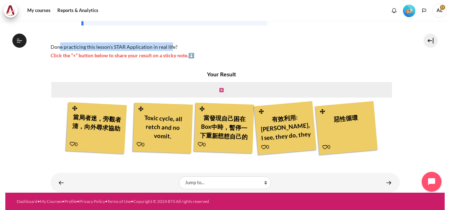
click at [220, 88] on icon "Content" at bounding box center [221, 90] width 4 height 5
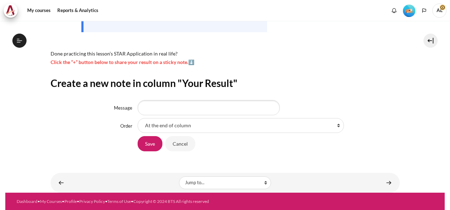
scroll to position [190, 0]
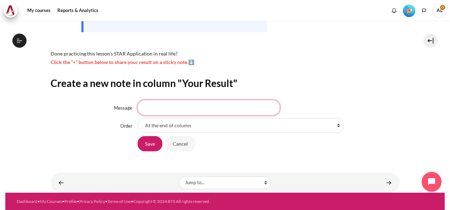
click at [194, 103] on input "Message" at bounding box center [209, 107] width 142 height 15
type input "跳出自我框架，以對方的角度來看事情"
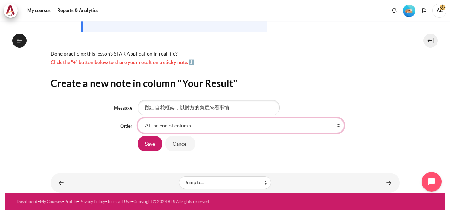
click at [180, 127] on select "At the end of column First place in column After '當局者迷，旁觀者清，向外尋求協助' After 'Toxi…" at bounding box center [241, 125] width 206 height 15
select select "4"
click at [138, 118] on select "At the end of column First place in column After '當局者迷，旁觀者清，向外尋求協助' After 'Toxi…" at bounding box center [241, 125] width 206 height 15
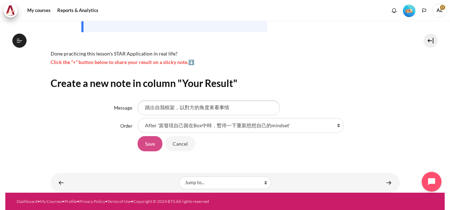
click at [156, 149] on input "Save" at bounding box center [150, 143] width 25 height 15
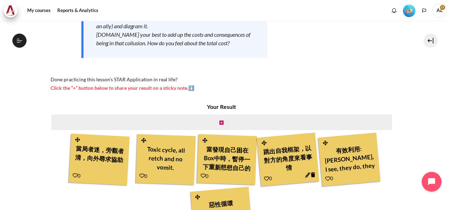
scroll to position [177, 0]
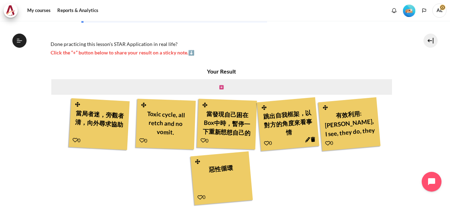
click at [219, 88] on icon "Content" at bounding box center [221, 87] width 4 height 5
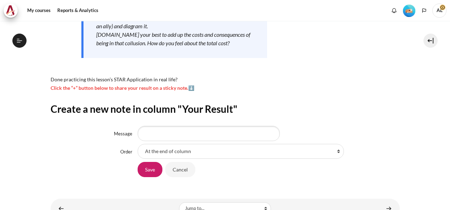
scroll to position [190, 0]
click at [177, 132] on input "Message" at bounding box center [209, 133] width 142 height 15
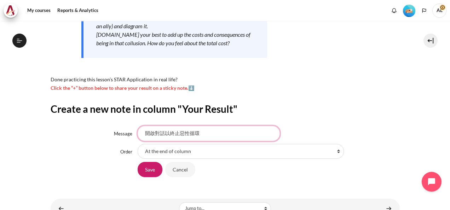
type input "開啟對話以終止惡性循環"
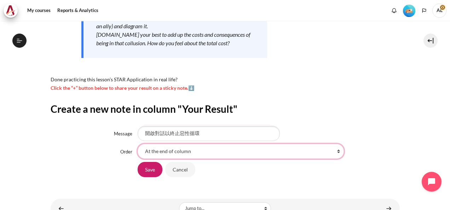
click at [258, 144] on select "At the end of column First place in column After '當局者迷，旁觀者清，向外尋求協助' After 'Toxi…" at bounding box center [241, 151] width 206 height 15
select select "7"
click at [138, 144] on select "At the end of column First place in column After '當局者迷，旁觀者清，向外尋求協助' After 'Toxi…" at bounding box center [241, 151] width 206 height 15
click at [193, 154] on select "At the end of column First place in column After '當局者迷，旁觀者清，向外尋求協助' After 'Toxi…" at bounding box center [241, 151] width 206 height 15
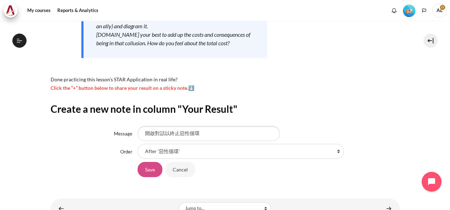
click at [149, 169] on input "Save" at bounding box center [150, 169] width 25 height 15
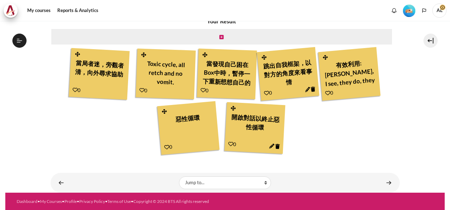
scroll to position [190, 0]
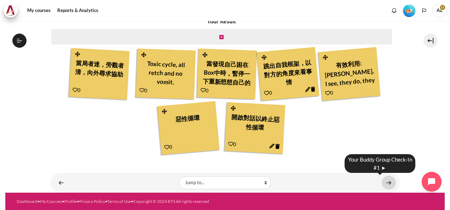
click at [383, 182] on link "Content" at bounding box center [389, 183] width 14 height 14
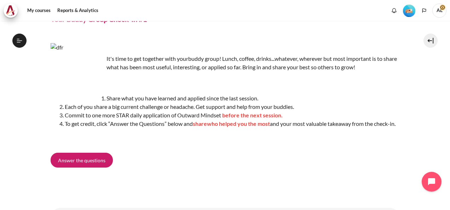
scroll to position [71, 0]
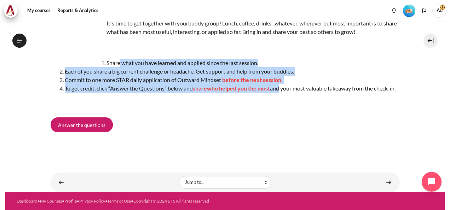
drag, startPoint x: 120, startPoint y: 61, endPoint x: 282, endPoint y: 91, distance: 165.0
click at [282, 91] on ol "Share what you have learned and applied since the last session. Each of you sha…" at bounding box center [225, 76] width 349 height 34
click at [282, 91] on li "To get credit, click “Answer the Questions” below and share who helped you the …" at bounding box center [232, 88] width 335 height 8
click at [156, 79] on li "Commit to one more STAR daily application of Outward Mindset before the next se…" at bounding box center [232, 80] width 335 height 8
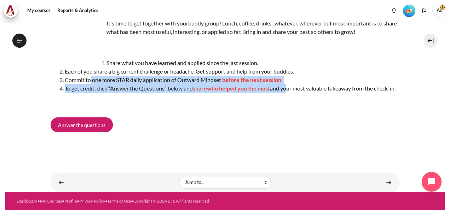
drag, startPoint x: 89, startPoint y: 79, endPoint x: 288, endPoint y: 86, distance: 199.3
click at [288, 86] on ol "Share what you have learned and applied since the last session. Each of you sha…" at bounding box center [225, 76] width 349 height 34
click at [288, 86] on li "To get credit, click “Answer the Questions” below and share who helped you the …" at bounding box center [232, 88] width 335 height 8
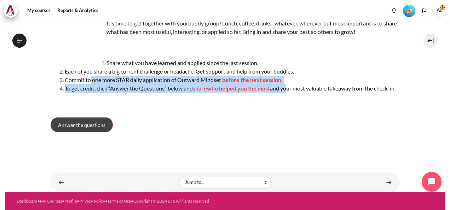
click at [100, 130] on link "Answer the questions" at bounding box center [82, 124] width 62 height 15
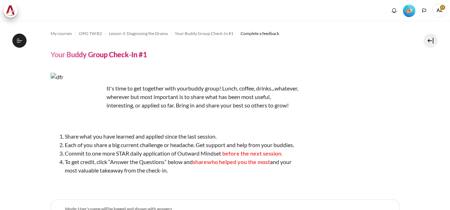
scroll to position [199, 0]
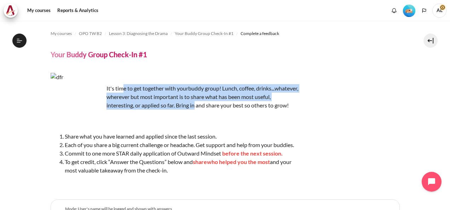
drag, startPoint x: 124, startPoint y: 88, endPoint x: 224, endPoint y: 103, distance: 101.2
click at [224, 103] on p "It's time to get together with your buddy group! Lunch, coffee, drinks...whatev…" at bounding box center [175, 96] width 248 height 25
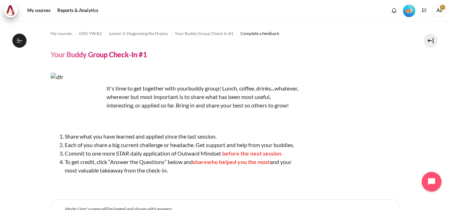
drag, startPoint x: 224, startPoint y: 103, endPoint x: 228, endPoint y: 111, distance: 9.0
click at [228, 110] on p "It's time to get together with your buddy group! Lunch, coffee, drinks...whatev…" at bounding box center [175, 96] width 248 height 25
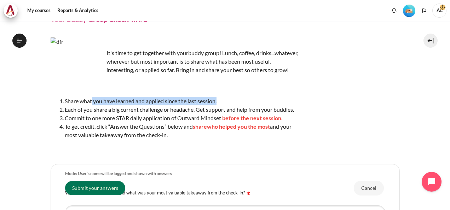
drag, startPoint x: 92, startPoint y: 111, endPoint x: 225, endPoint y: 111, distance: 132.6
click at [225, 105] on li "Share what you have learned and applied since the last session." at bounding box center [181, 101] width 233 height 8
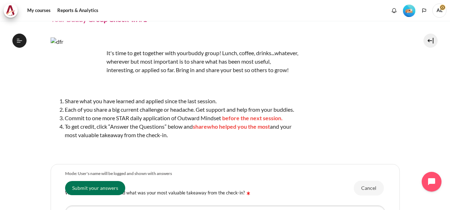
click at [88, 113] on span "Each of you share a big current challenge or headache. Get support and help fro…" at bounding box center [179, 109] width 229 height 7
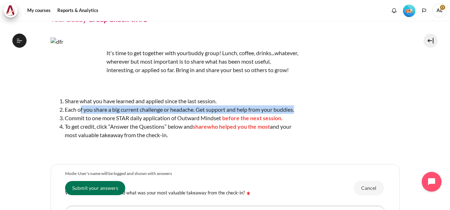
drag, startPoint x: 81, startPoint y: 118, endPoint x: 303, endPoint y: 118, distance: 222.5
click at [303, 118] on div "It's time to get together with your buddy group! Lunch, coffee, drinks...whatev…" at bounding box center [225, 95] width 349 height 116
drag, startPoint x: 303, startPoint y: 118, endPoint x: 231, endPoint y: 122, distance: 73.0
click at [231, 122] on ol "Share what you have learned and applied since the last session. Each of you sha…" at bounding box center [175, 118] width 248 height 42
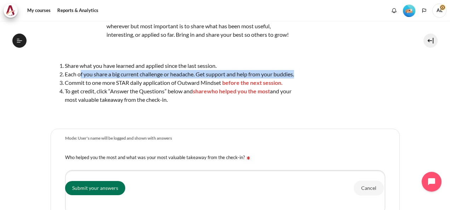
click at [160, 77] on span "Each of you share a big current challenge or headache. Get support and help fro…" at bounding box center [179, 74] width 229 height 7
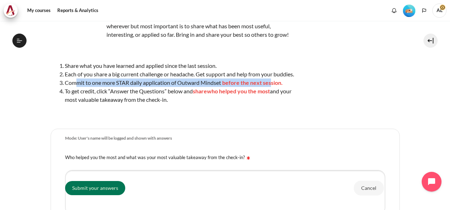
drag, startPoint x: 77, startPoint y: 91, endPoint x: 271, endPoint y: 94, distance: 193.9
click at [271, 87] on li "Commit to one more STAR daily application of Outward Mindset before the next se…" at bounding box center [181, 83] width 233 height 8
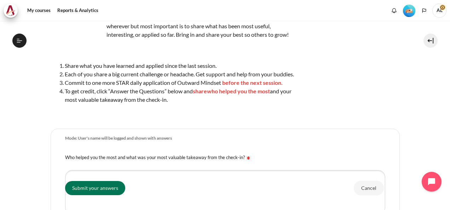
click at [55, 104] on ol "Share what you have learned and applied since the last session. Each of you sha…" at bounding box center [175, 83] width 248 height 42
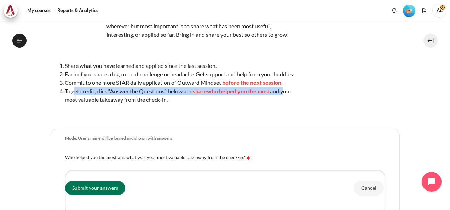
drag, startPoint x: 75, startPoint y: 100, endPoint x: 286, endPoint y: 101, distance: 211.2
click at [286, 101] on li "To get credit, click “Answer the Questions” below and share who helped you the …" at bounding box center [181, 95] width 233 height 17
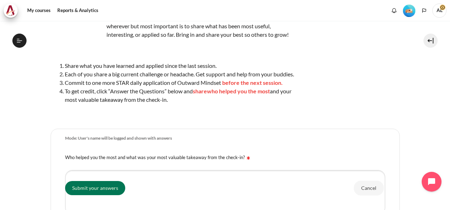
click at [97, 104] on li "To get credit, click “Answer the Questions” below and share who helped you the …" at bounding box center [181, 95] width 233 height 17
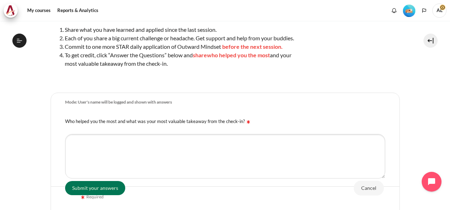
scroll to position [106, 0]
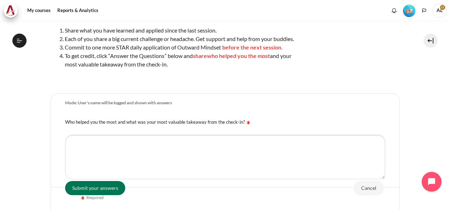
drag, startPoint x: 180, startPoint y: 70, endPoint x: 62, endPoint y: 37, distance: 123.2
click at [62, 37] on ol "Share what you have learned and applied since the last session. Each of you sha…" at bounding box center [175, 47] width 248 height 42
copy ol "Share what you have learned and applied since the last session. Each of you sha…"
click at [422, 137] on section "My courses OPO TW B2 Lesson 3: Diagnosing the Drama Your Buddy Group Check-In #…" at bounding box center [224, 99] width 439 height 368
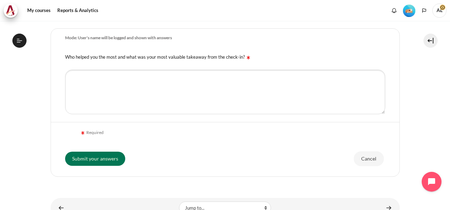
scroll to position [204, 0]
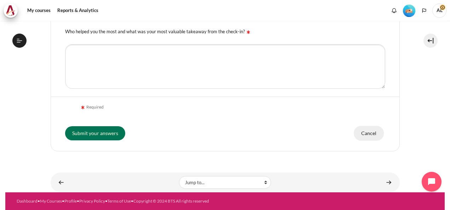
click at [375, 138] on input "Cancel" at bounding box center [369, 133] width 30 height 15
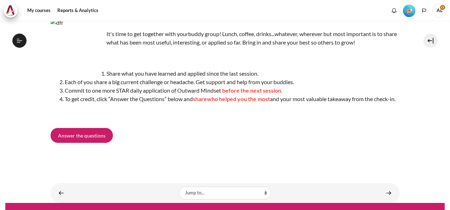
scroll to position [79, 0]
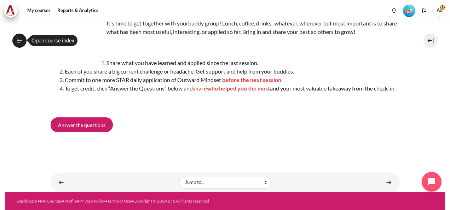
click at [19, 40] on icon at bounding box center [19, 40] width 6 height 6
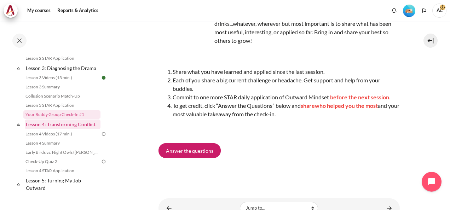
click at [70, 129] on link "Lesson 4: Transforming Conflict" at bounding box center [63, 125] width 76 height 10
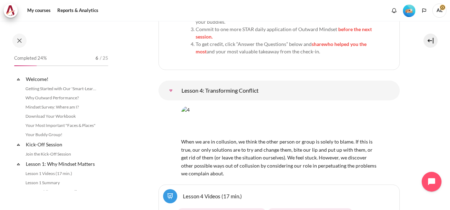
scroll to position [244, 0]
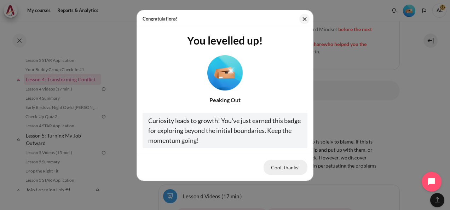
click at [290, 168] on button "Cool, thanks!" at bounding box center [286, 167] width 44 height 15
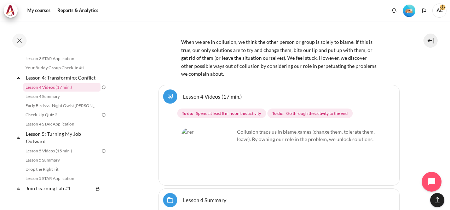
scroll to position [2985, 0]
